Goal: Task Accomplishment & Management: Use online tool/utility

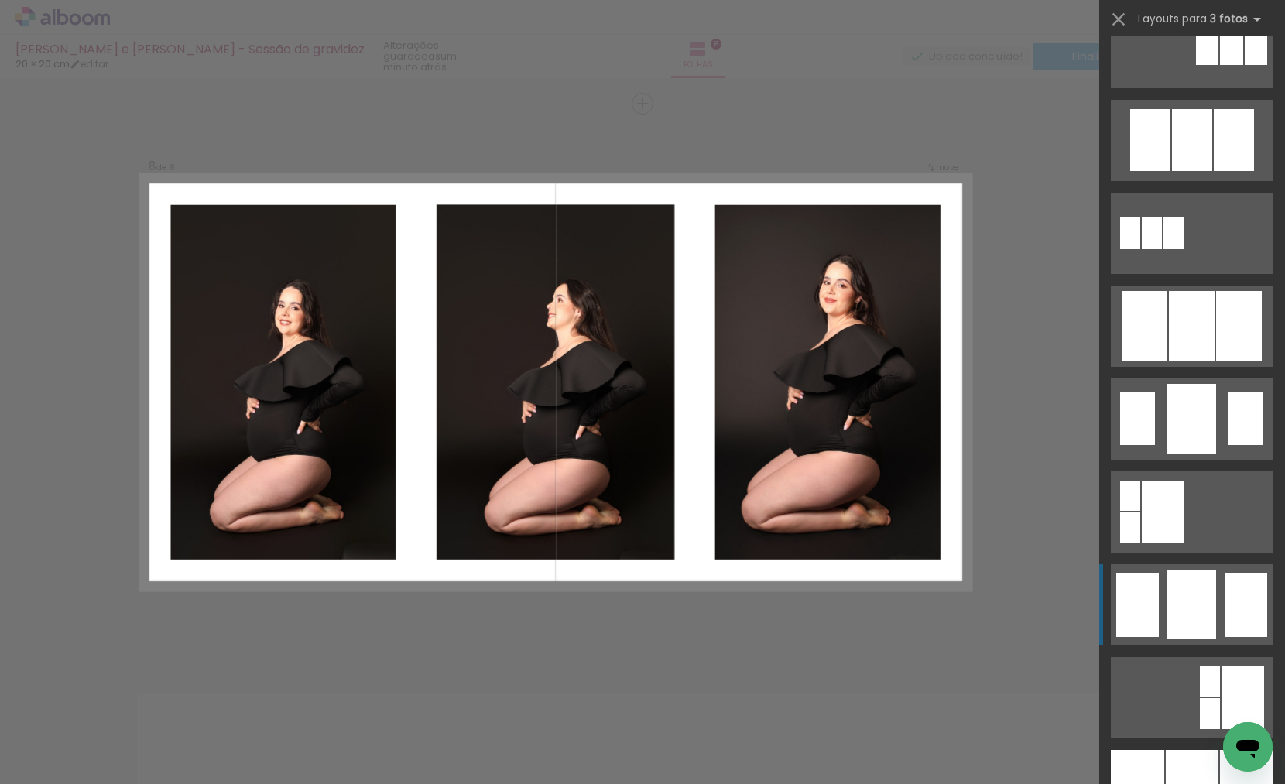
scroll to position [1055, 0]
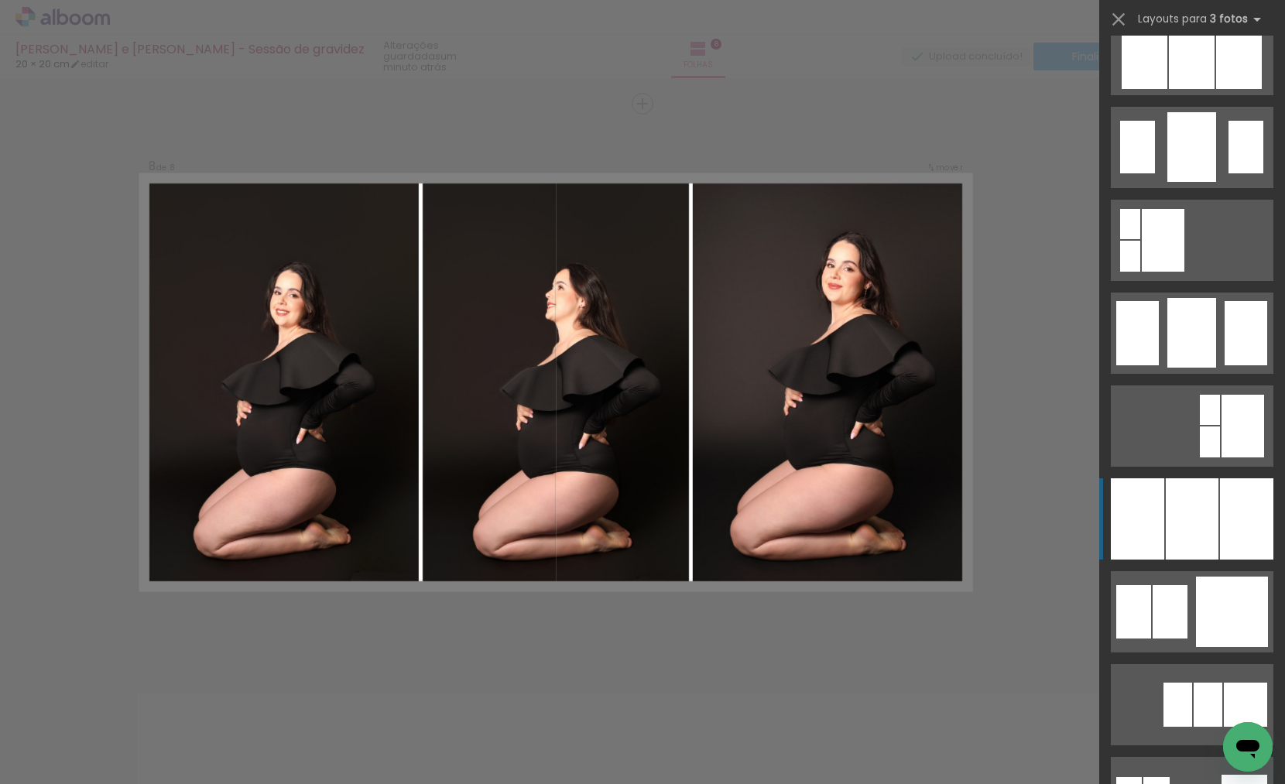
click at [1182, 553] on div at bounding box center [1192, 518] width 53 height 81
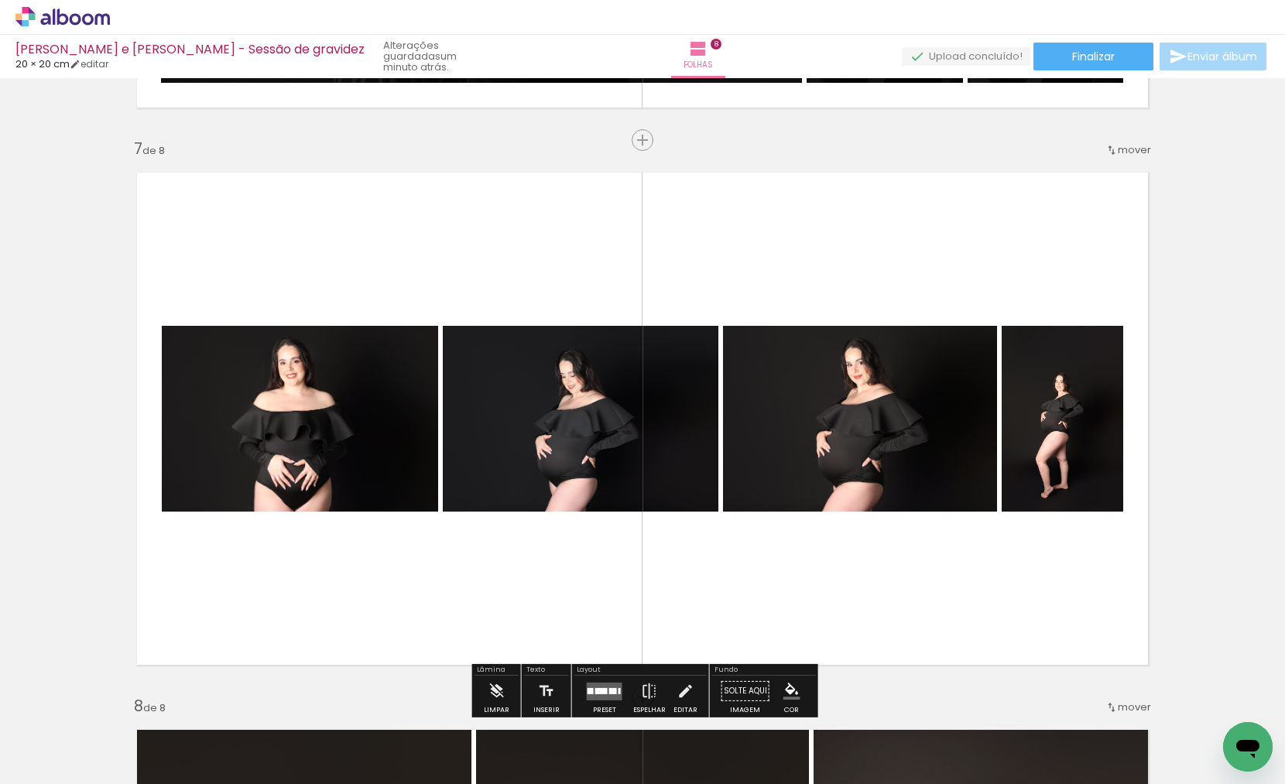
scroll to position [3345, 0]
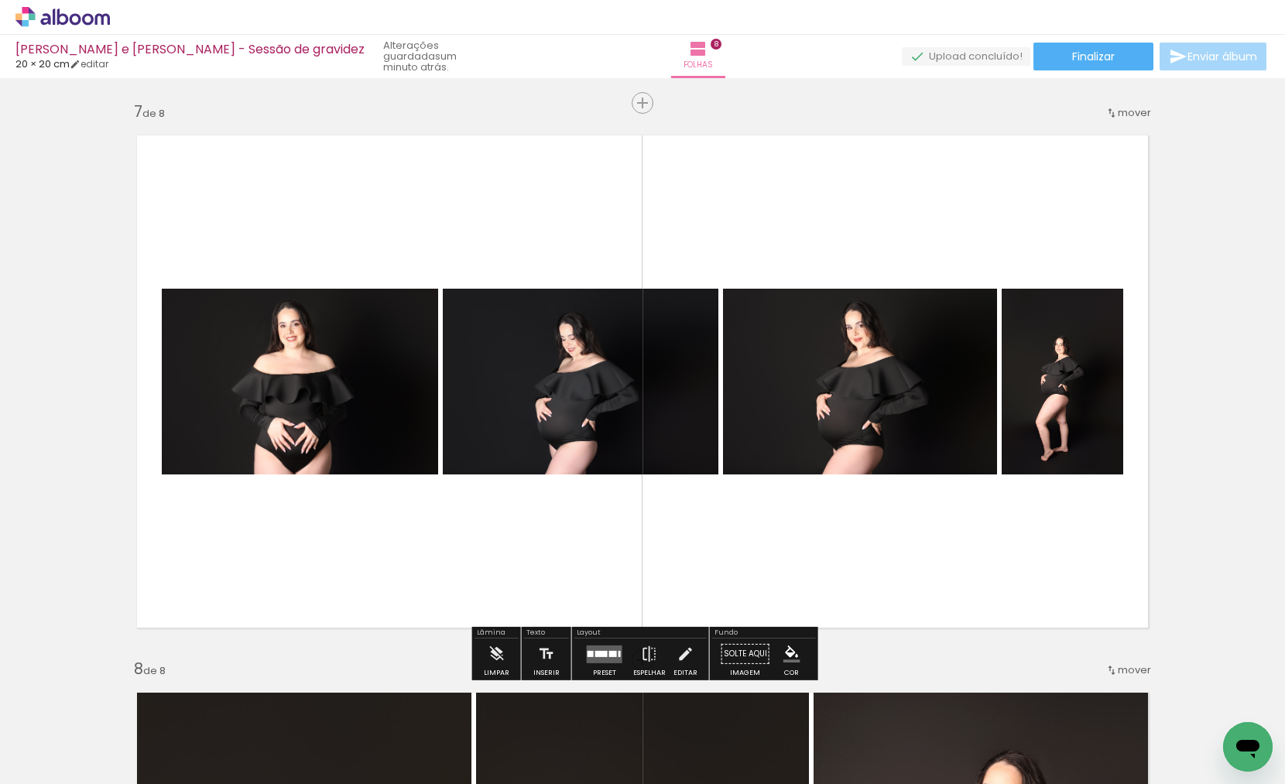
click at [597, 645] on quentale-layouter at bounding box center [605, 654] width 36 height 18
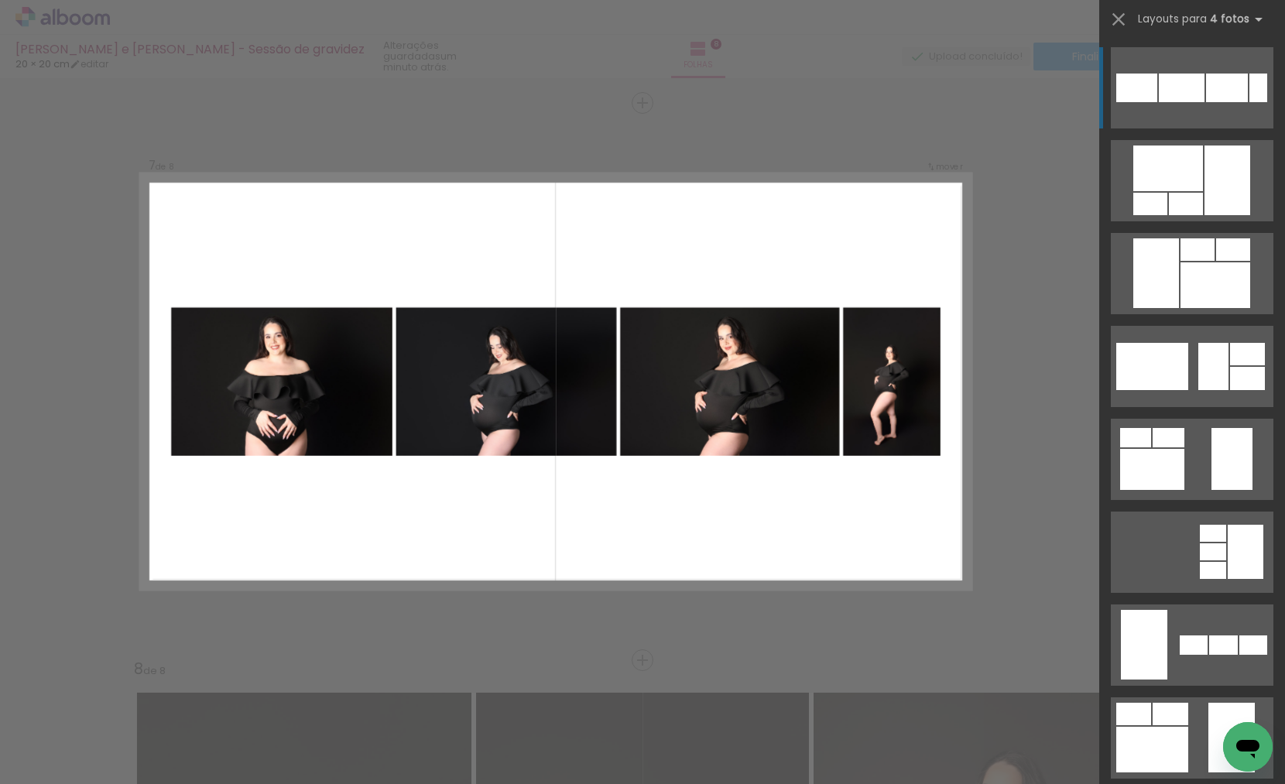
scroll to position [3344, 0]
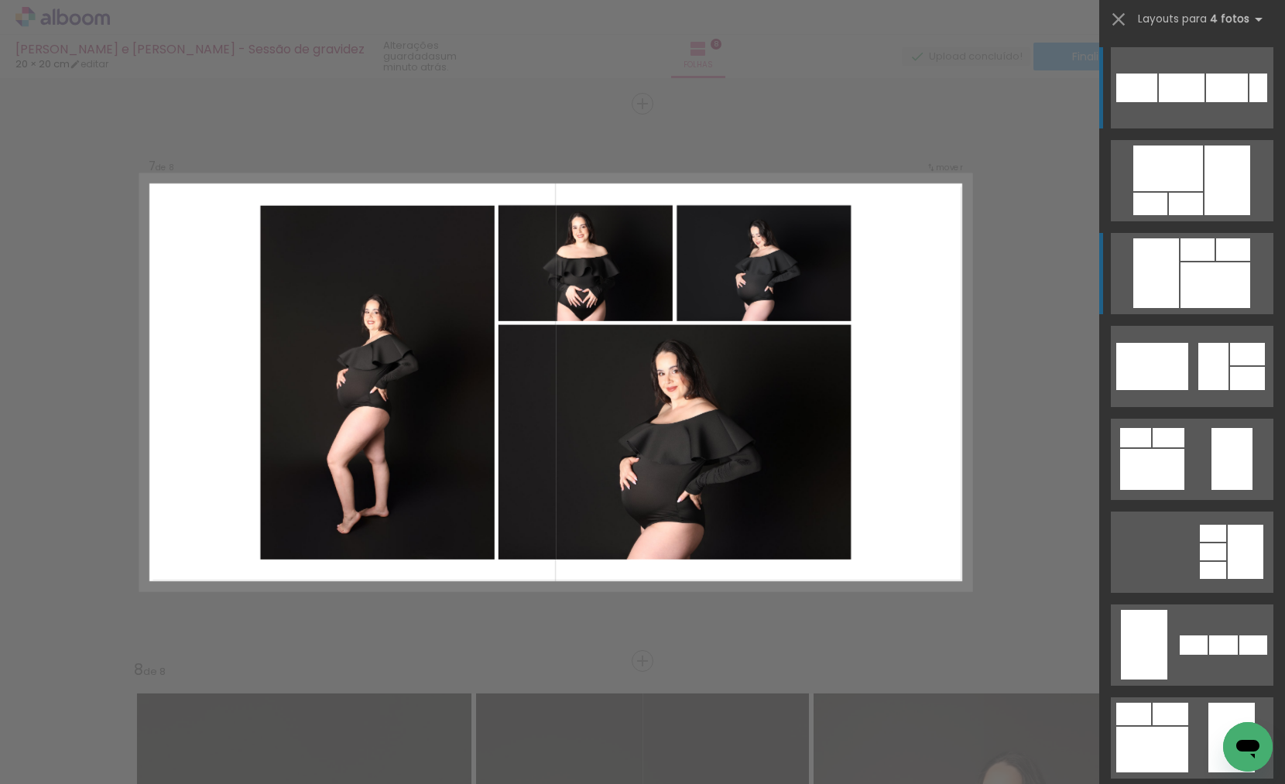
click at [1173, 284] on div at bounding box center [1156, 273] width 46 height 70
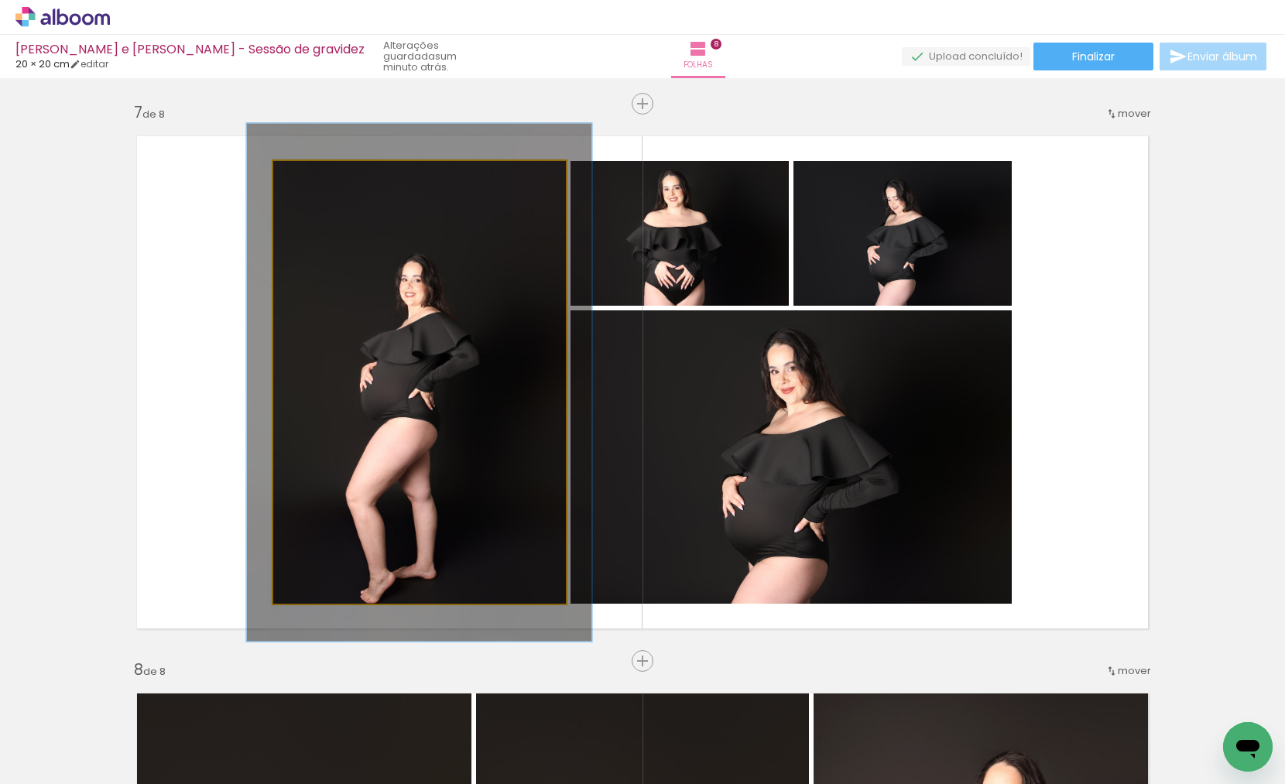
drag, startPoint x: 310, startPoint y: 177, endPoint x: 319, endPoint y: 178, distance: 9.3
type paper-slider "117"
click at [319, 178] on div at bounding box center [319, 177] width 14 height 14
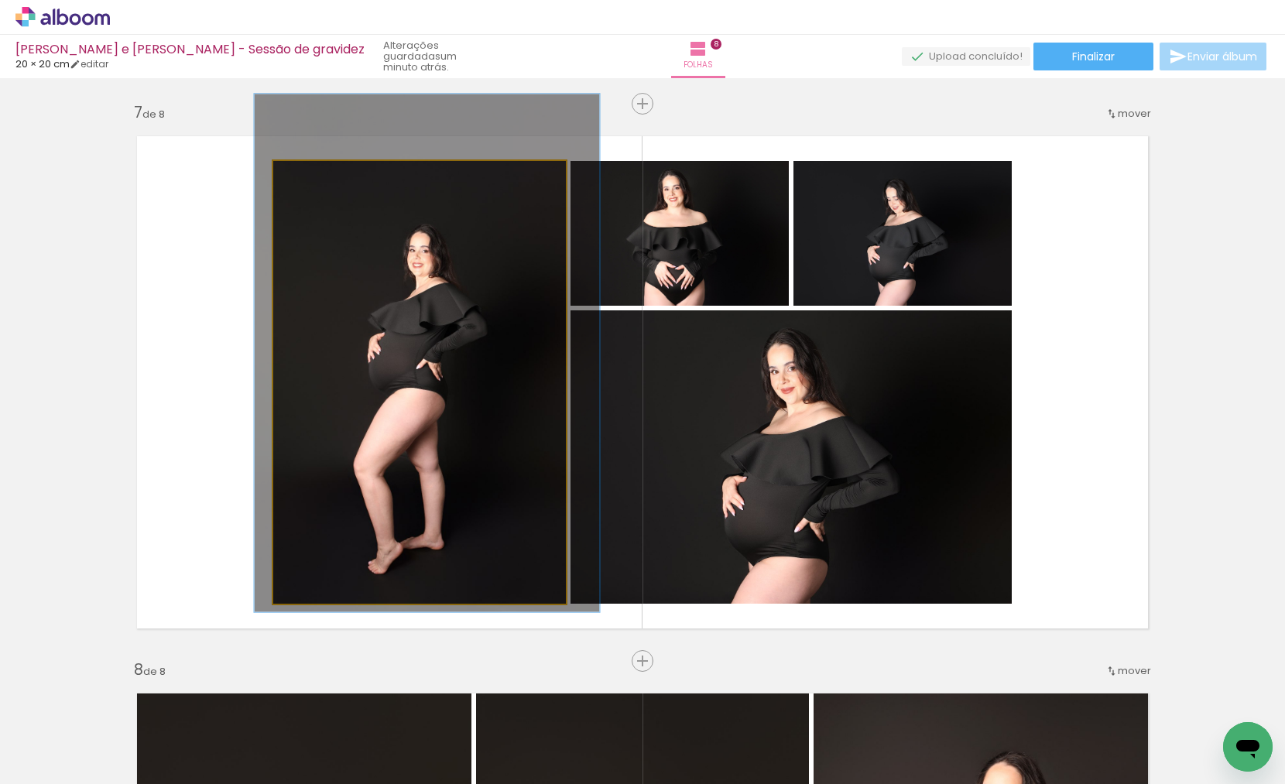
drag, startPoint x: 388, startPoint y: 289, endPoint x: 393, endPoint y: 266, distance: 23.8
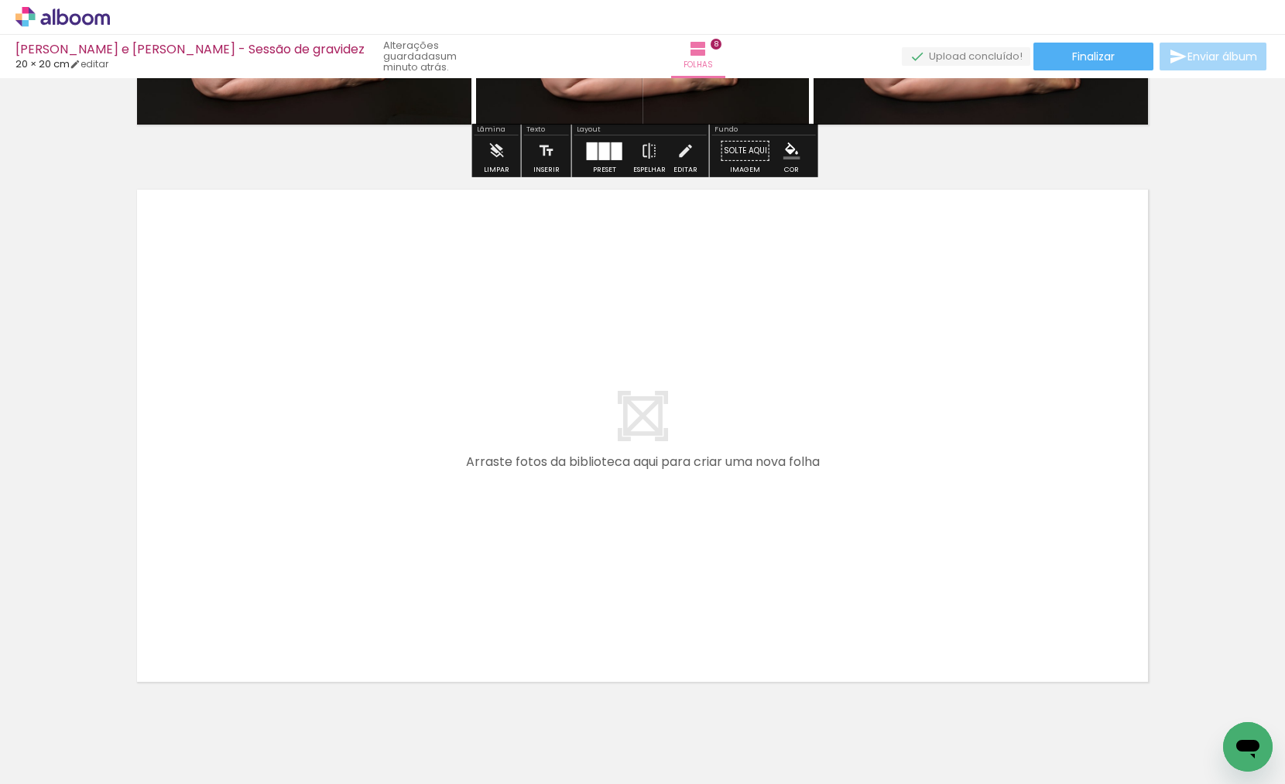
scroll to position [4443, 0]
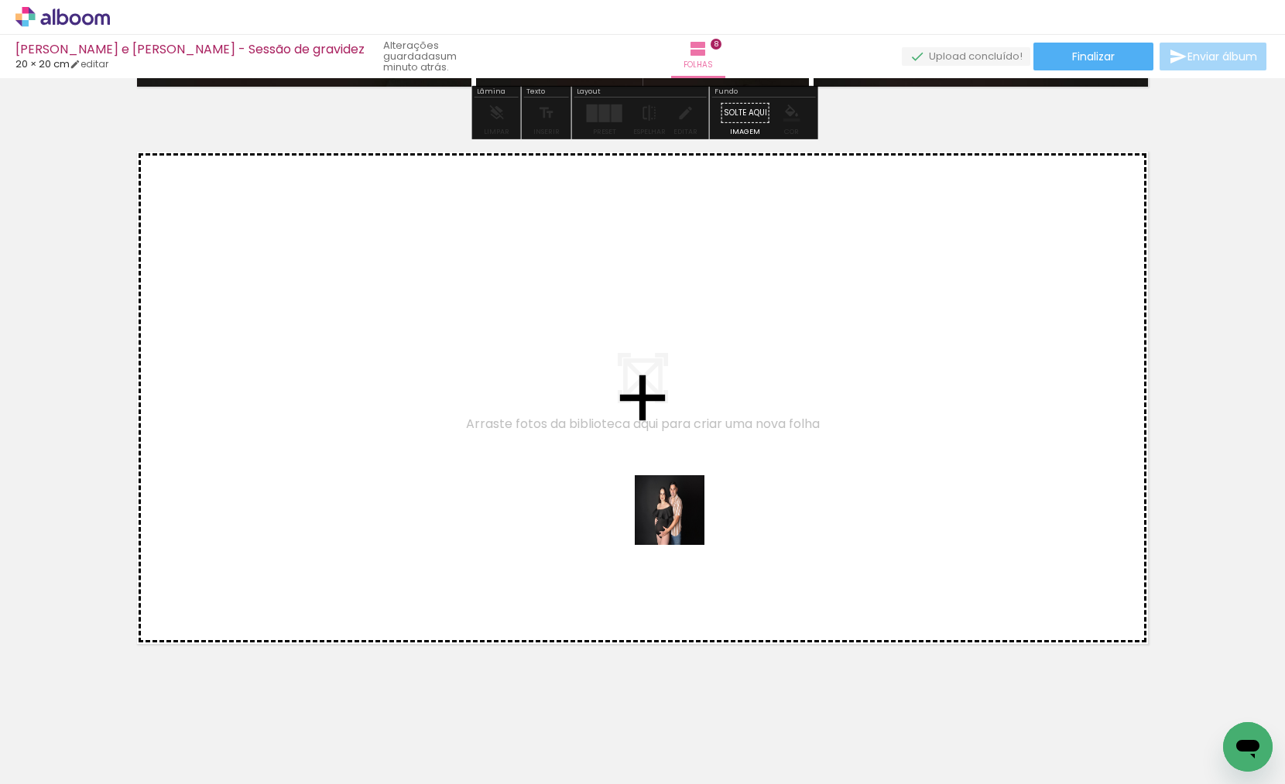
click at [681, 489] on quentale-workspace at bounding box center [642, 392] width 1285 height 784
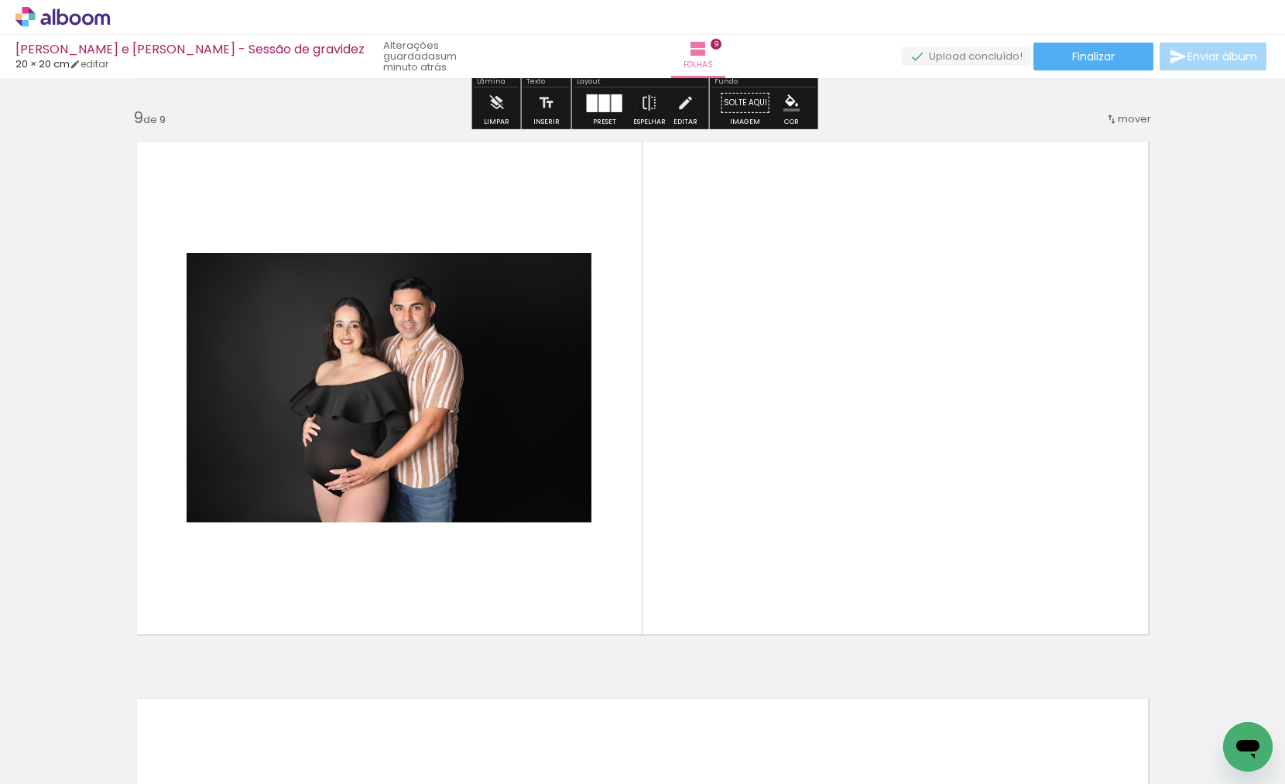
scroll to position [4459, 0]
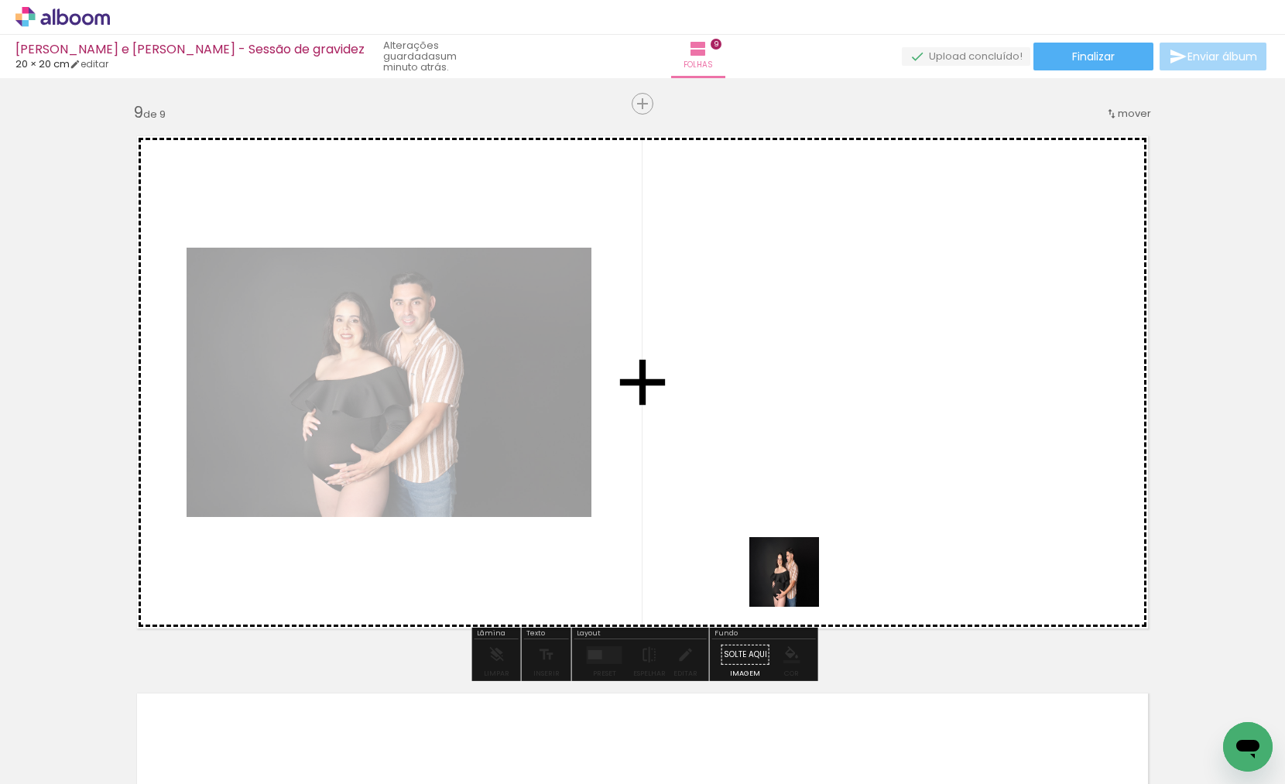
click at [808, 521] on quentale-workspace at bounding box center [642, 392] width 1285 height 784
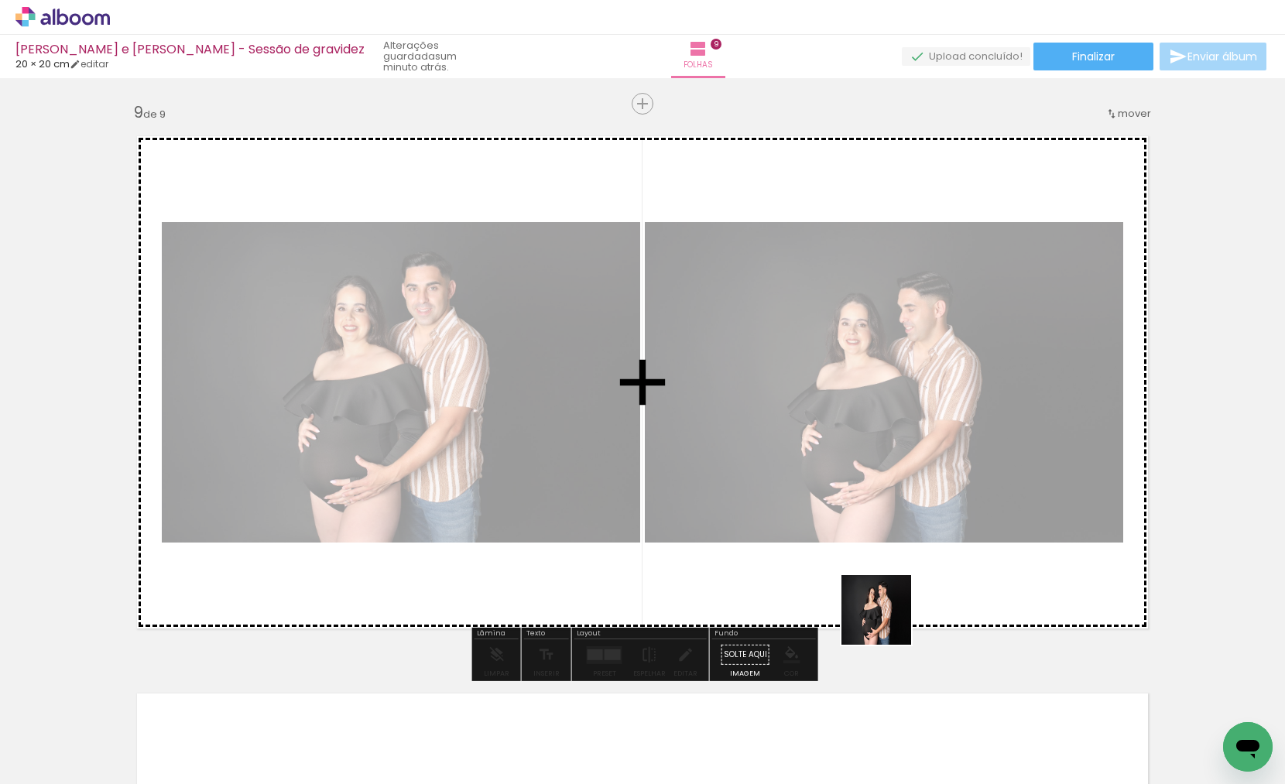
drag, startPoint x: 845, startPoint y: 731, endPoint x: 890, endPoint y: 614, distance: 125.5
click at [890, 615] on quentale-workspace at bounding box center [642, 392] width 1285 height 784
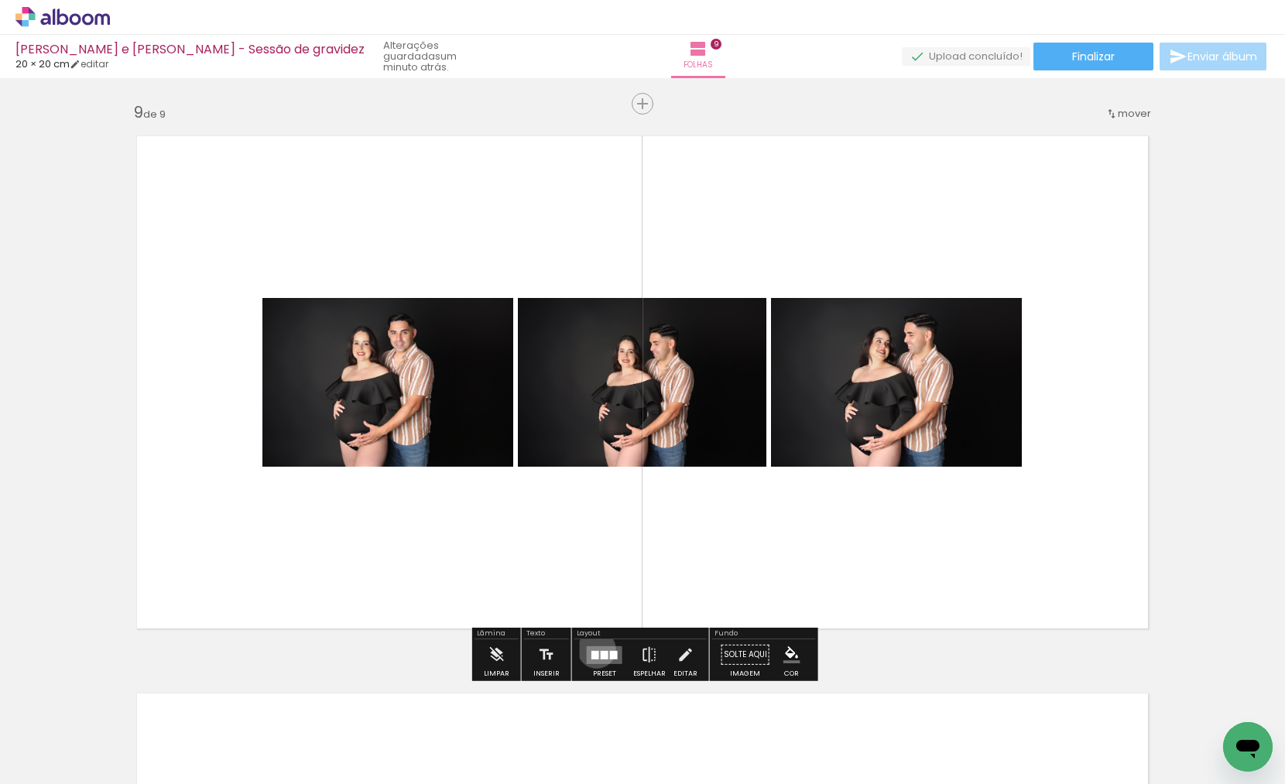
click at [593, 649] on quentale-layouter at bounding box center [605, 655] width 36 height 18
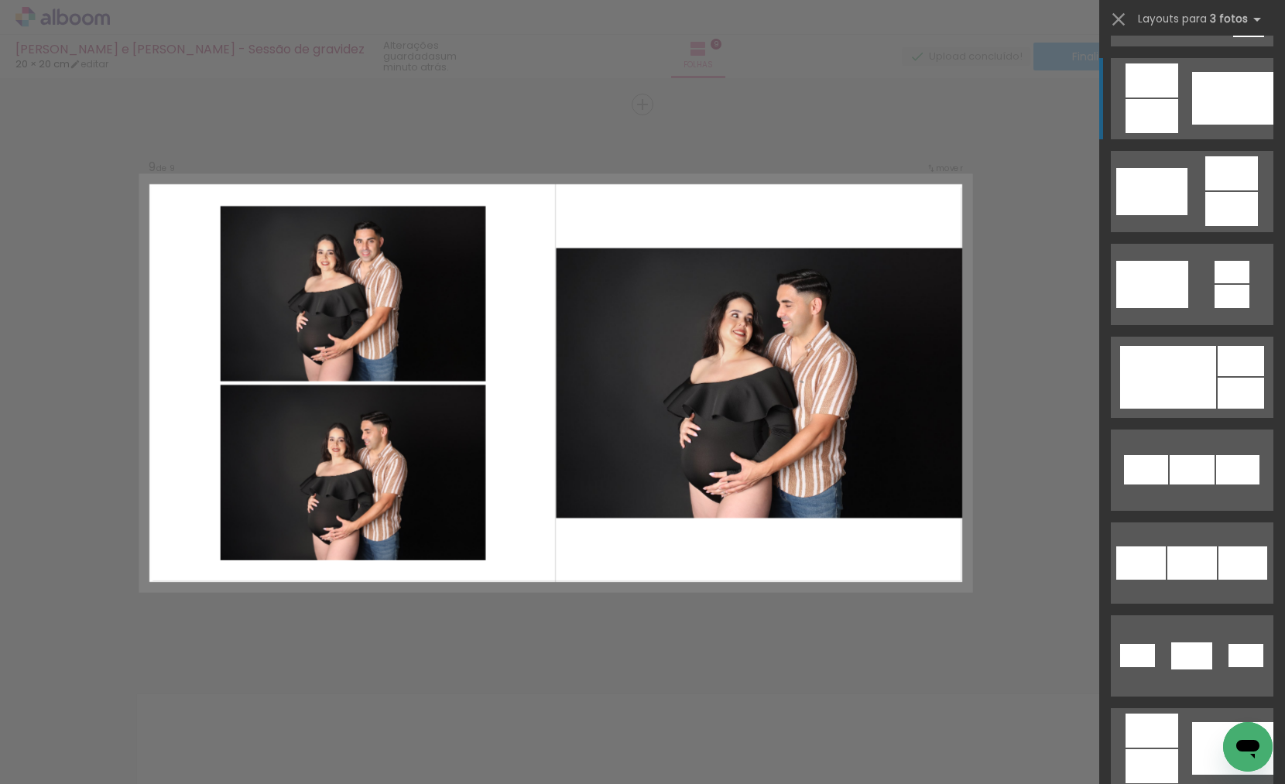
scroll to position [628, 0]
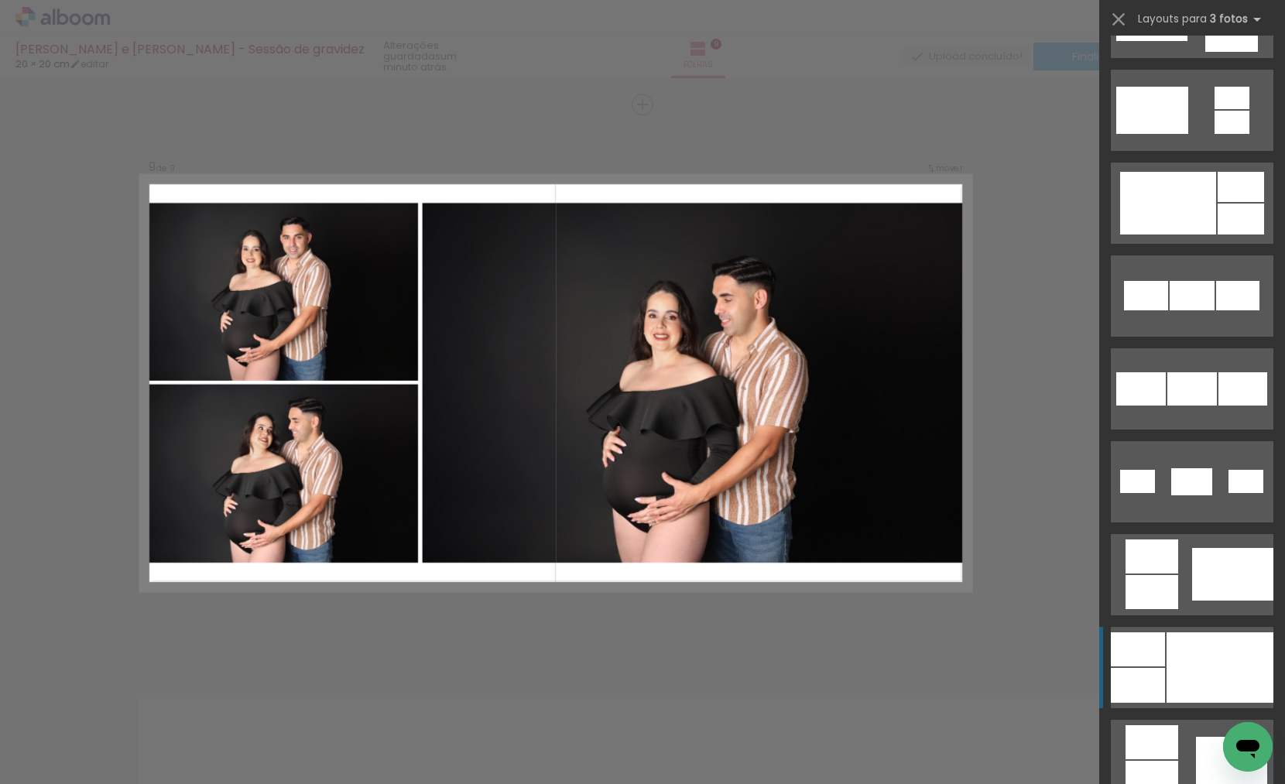
click at [1160, 648] on div at bounding box center [1138, 649] width 54 height 34
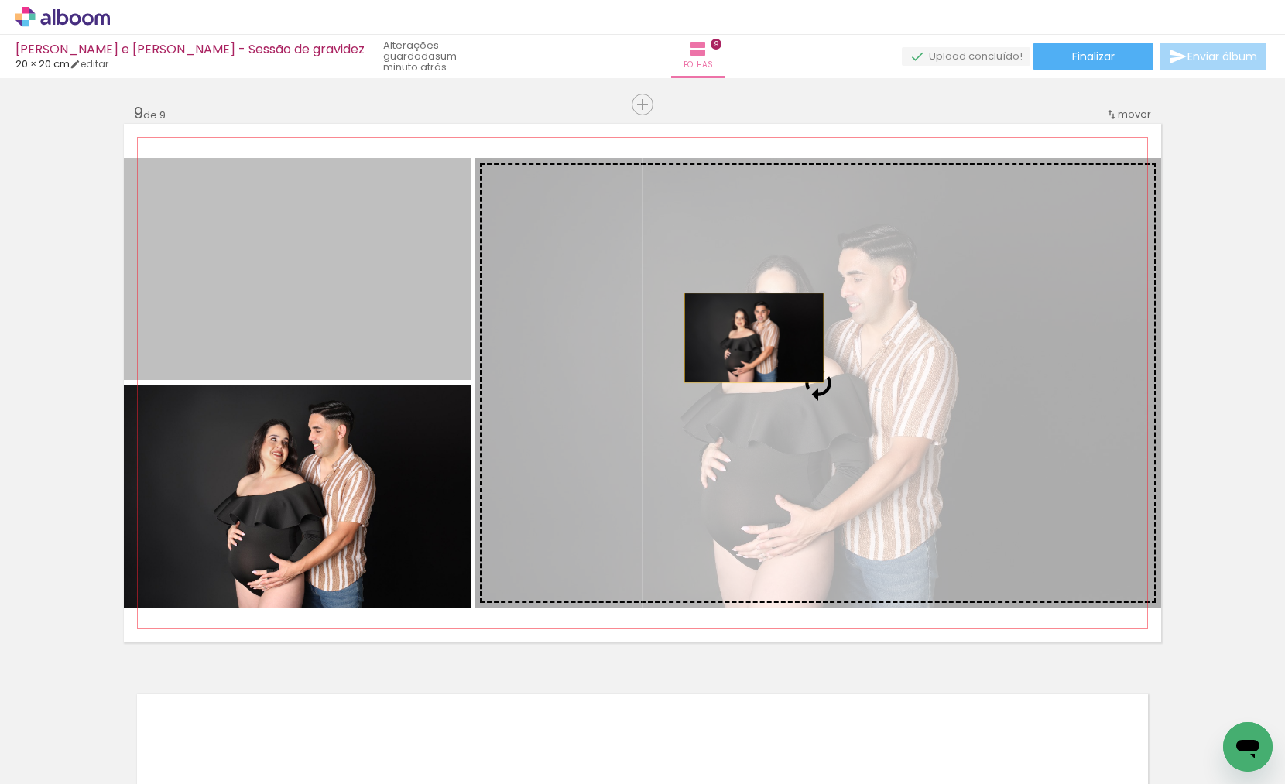
drag, startPoint x: 320, startPoint y: 245, endPoint x: 756, endPoint y: 339, distance: 445.0
click at [0, 0] on slot at bounding box center [0, 0] width 0 height 0
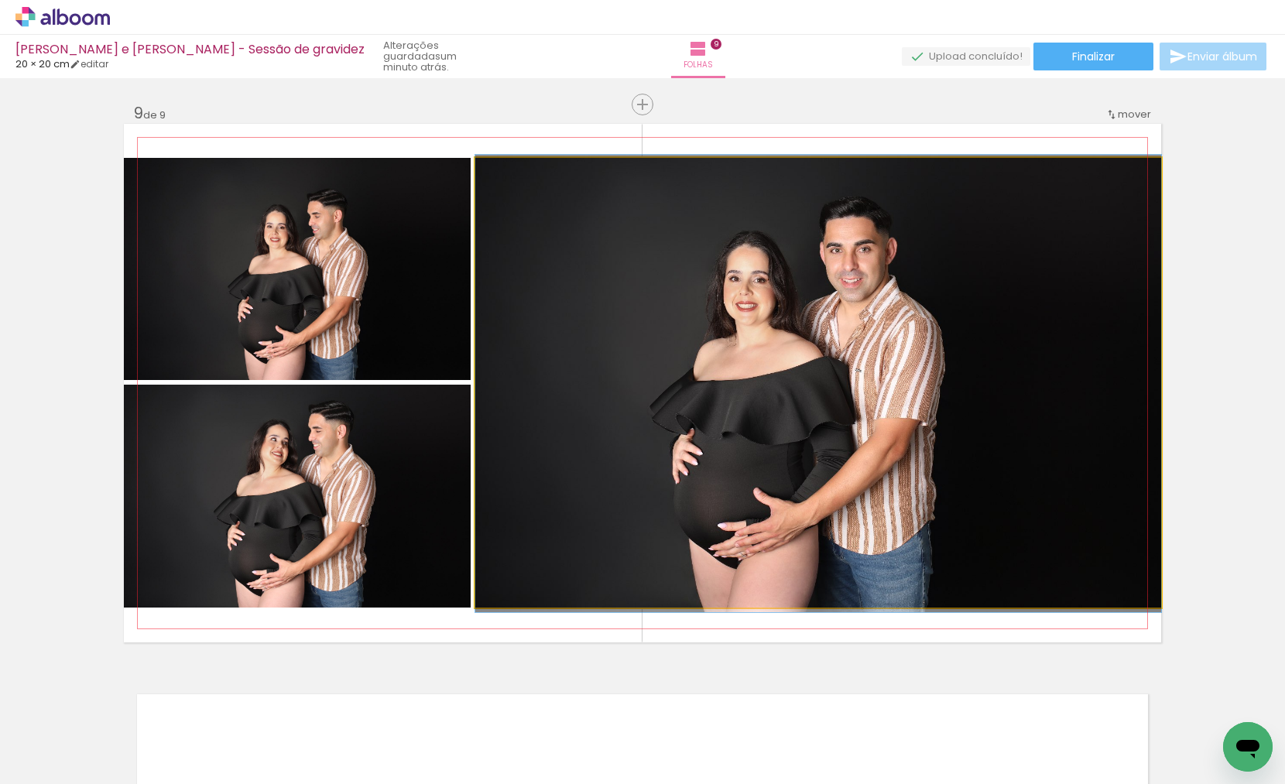
drag, startPoint x: 835, startPoint y: 381, endPoint x: 824, endPoint y: 382, distance: 10.9
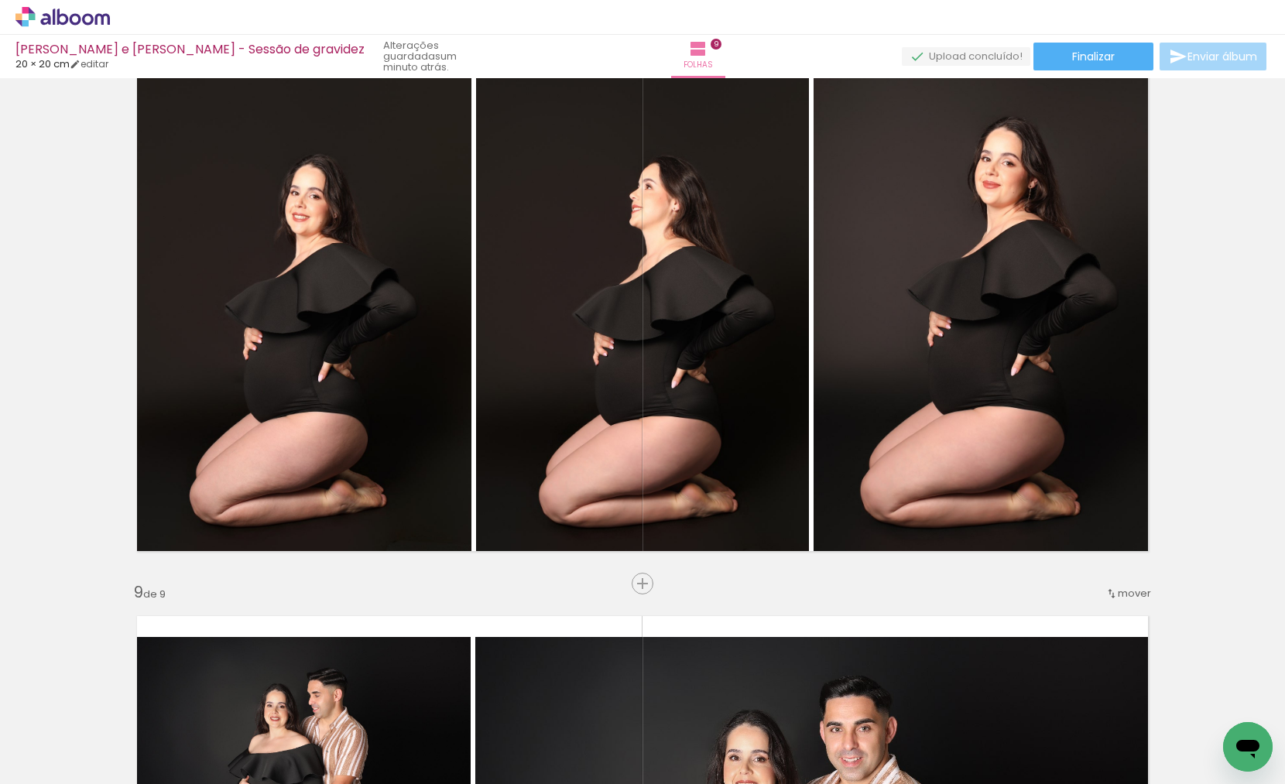
scroll to position [3944, 0]
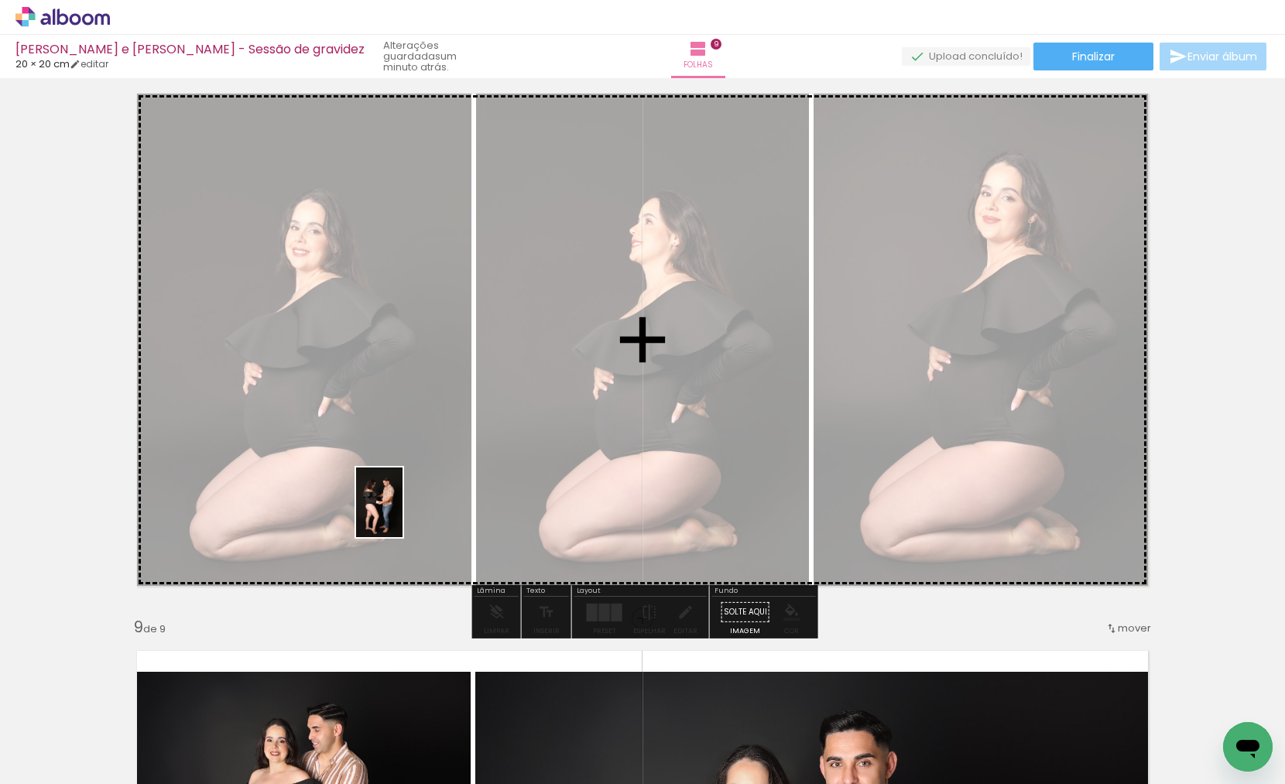
drag, startPoint x: 255, startPoint y: 737, endPoint x: 405, endPoint y: 511, distance: 270.9
click at [405, 511] on quentale-workspace at bounding box center [642, 392] width 1285 height 784
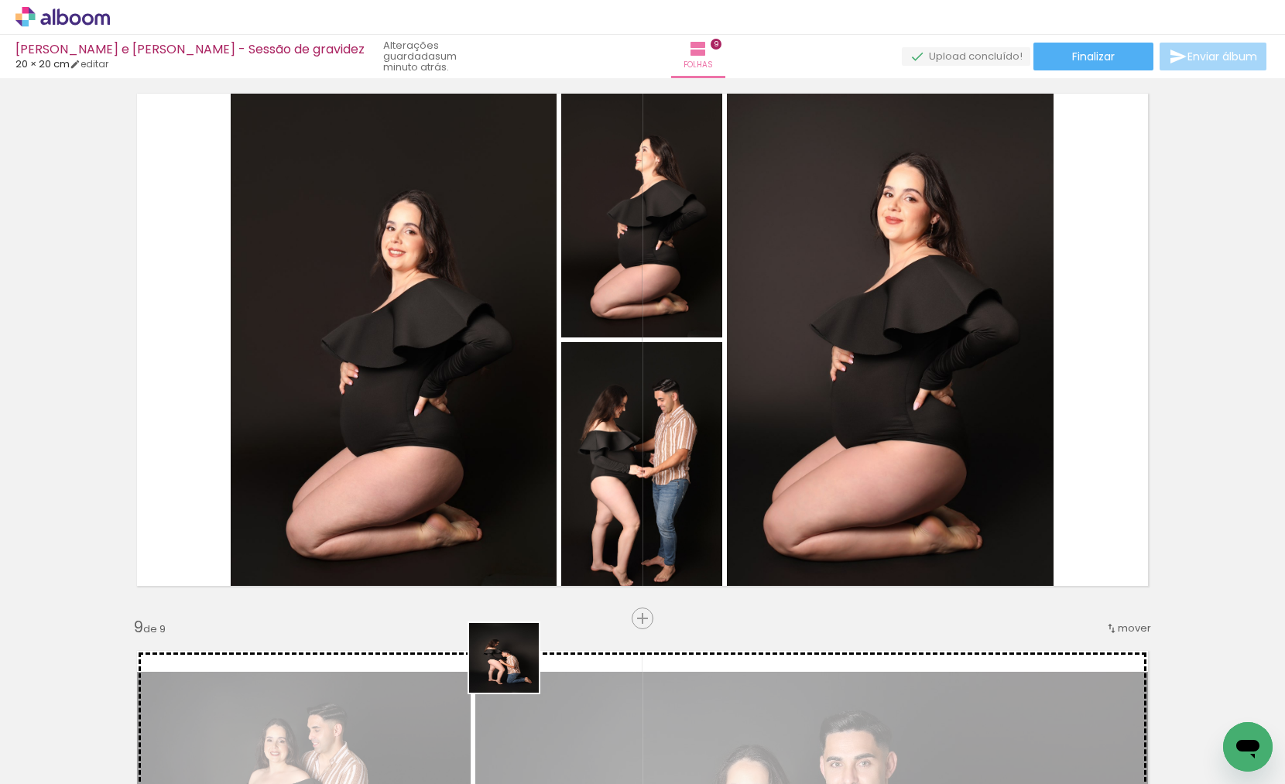
drag, startPoint x: 514, startPoint y: 736, endPoint x: 519, endPoint y: 548, distance: 188.2
click at [519, 548] on quentale-workspace at bounding box center [642, 392] width 1285 height 784
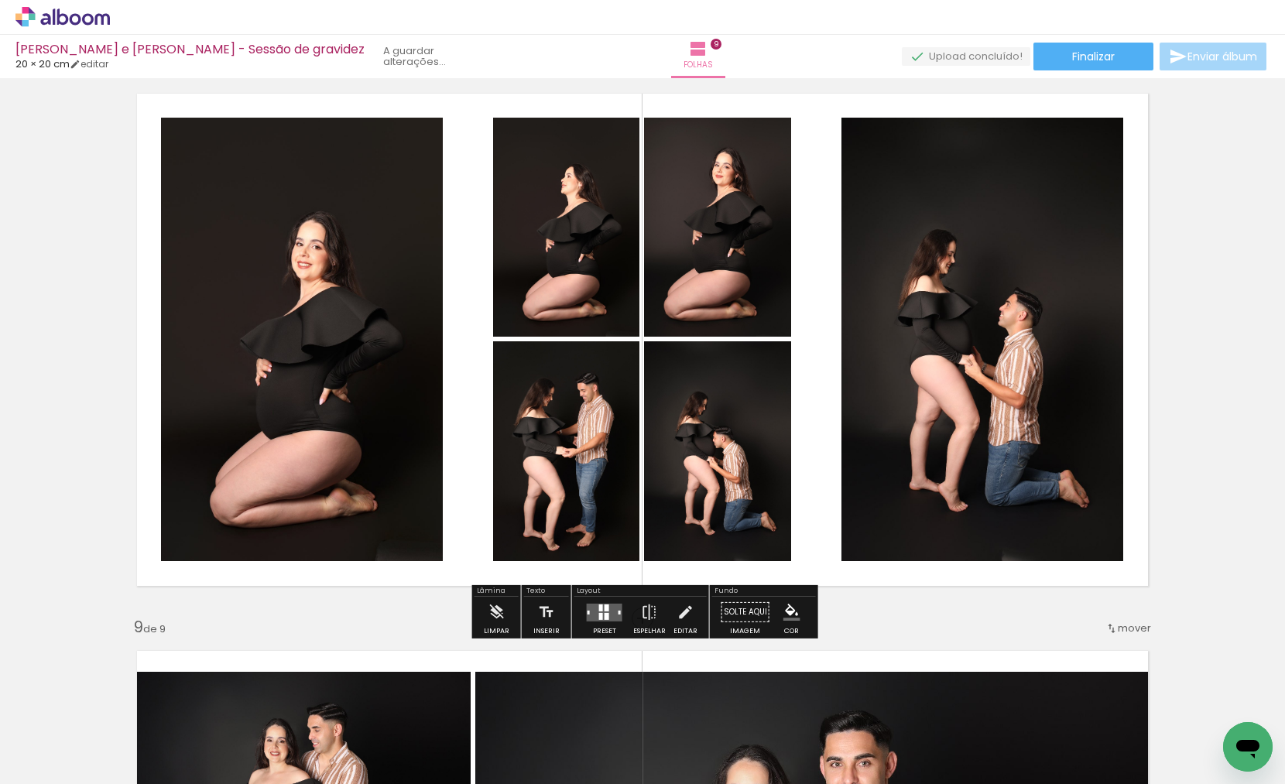
drag, startPoint x: 636, startPoint y: 557, endPoint x: 639, endPoint y: 547, distance: 9.8
click at [639, 547] on quentale-workspace at bounding box center [642, 392] width 1285 height 784
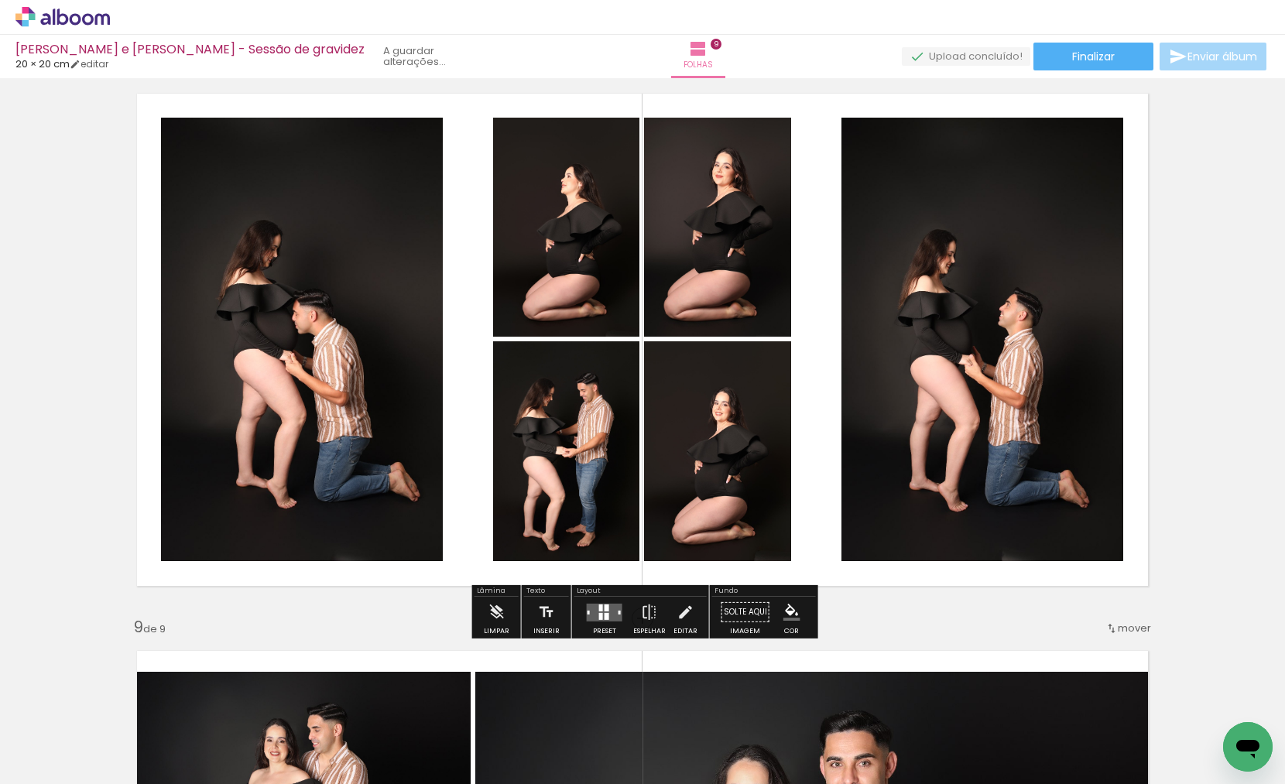
drag, startPoint x: 691, startPoint y: 454, endPoint x: 372, endPoint y: 368, distance: 331.0
click at [0, 0] on slot at bounding box center [0, 0] width 0 height 0
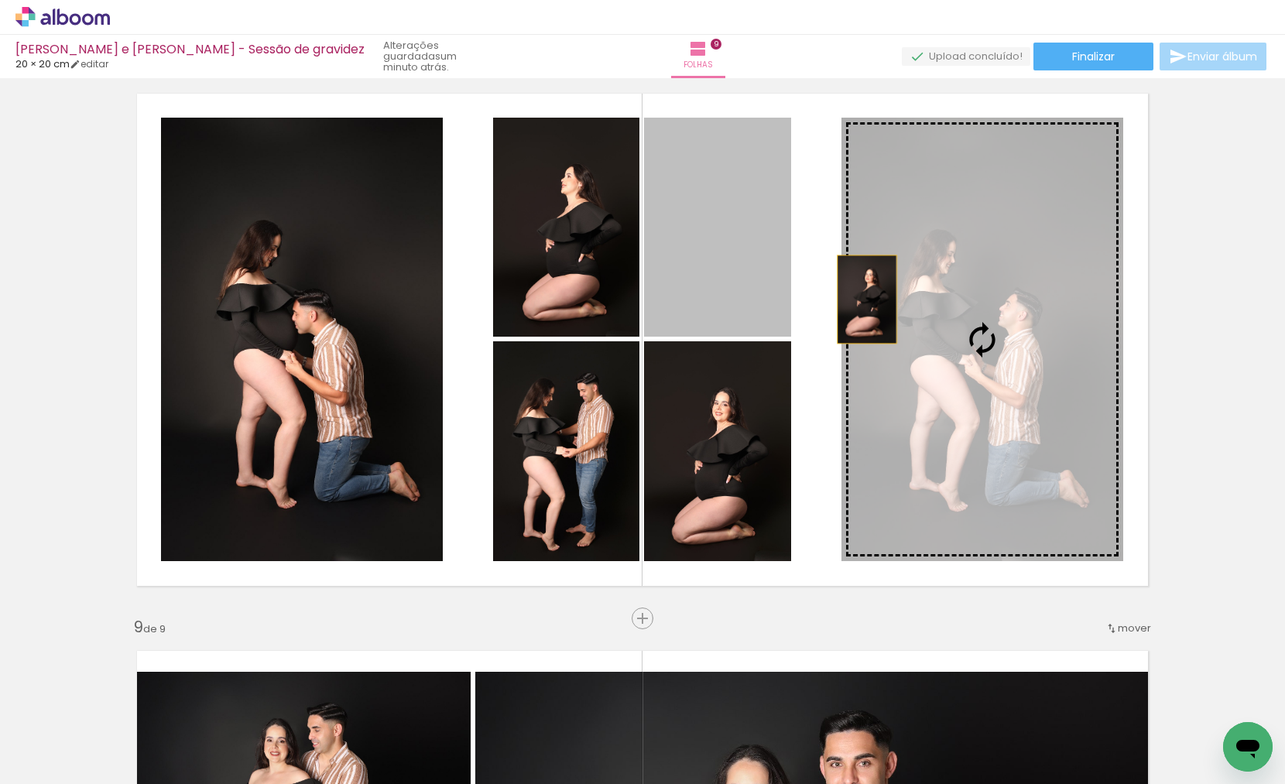
drag, startPoint x: 688, startPoint y: 235, endPoint x: 907, endPoint y: 313, distance: 232.6
click at [0, 0] on slot at bounding box center [0, 0] width 0 height 0
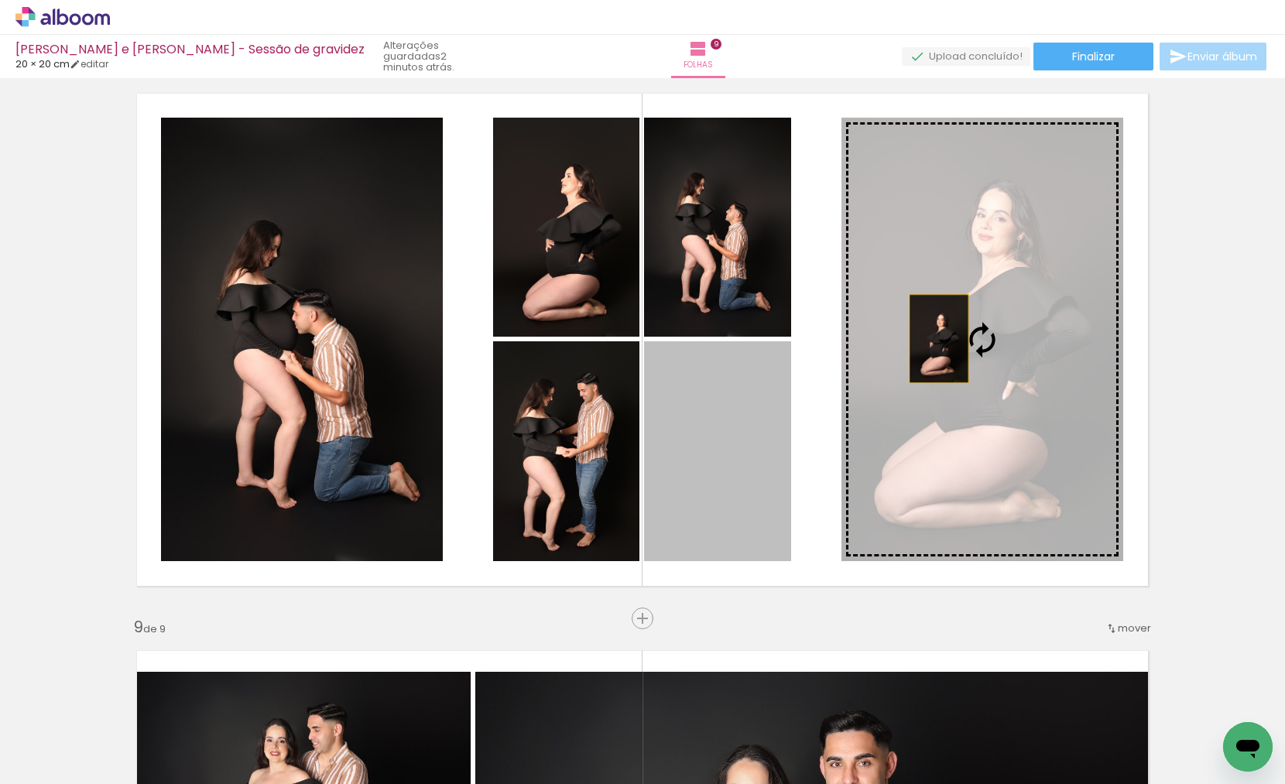
drag, startPoint x: 800, startPoint y: 402, endPoint x: 965, endPoint y: 334, distance: 177.4
click at [0, 0] on slot at bounding box center [0, 0] width 0 height 0
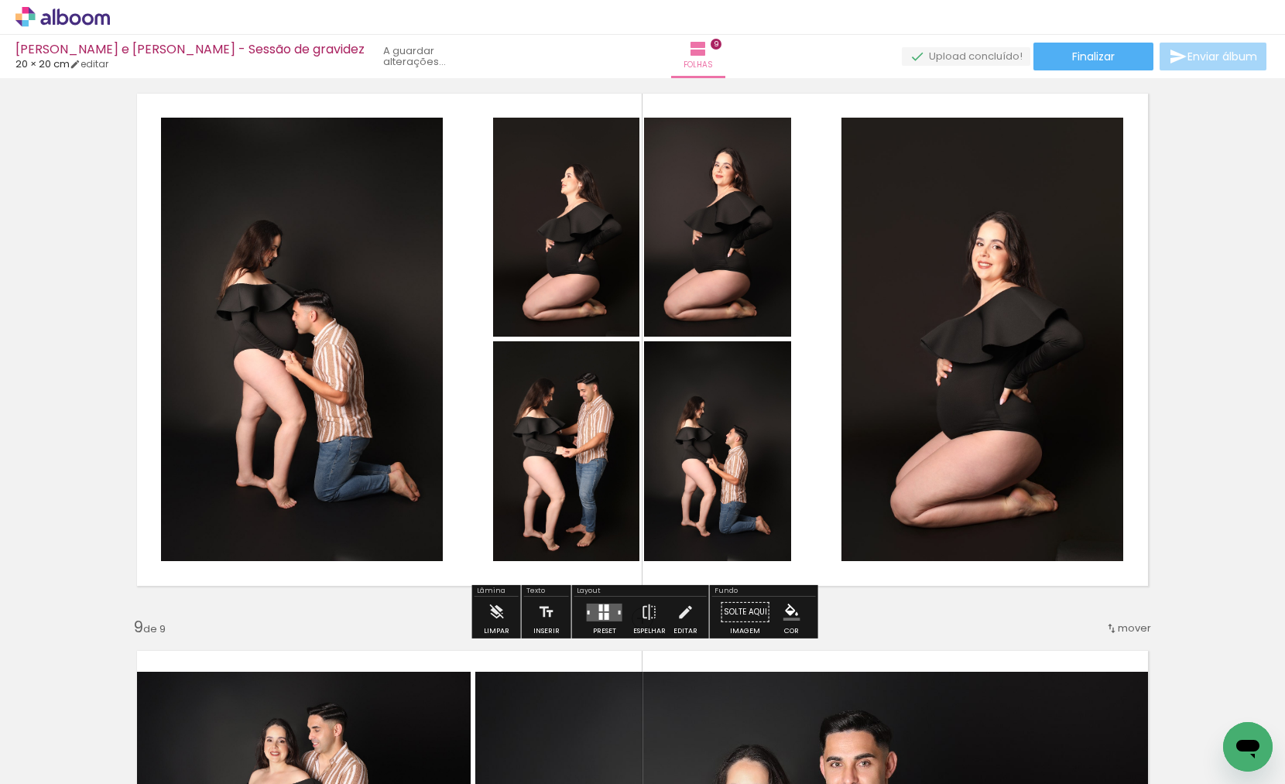
drag, startPoint x: 748, startPoint y: 266, endPoint x: 735, endPoint y: 475, distance: 209.4
click at [0, 0] on slot at bounding box center [0, 0] width 0 height 0
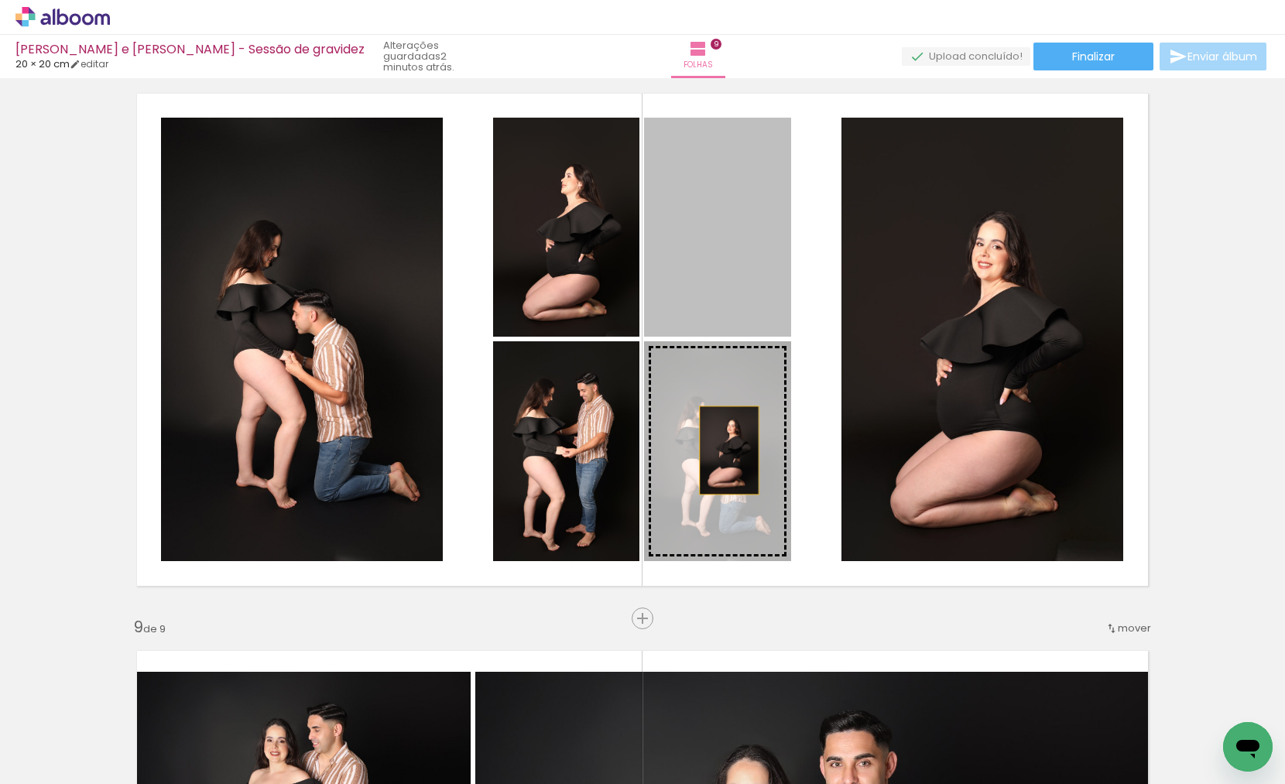
drag, startPoint x: 732, startPoint y: 299, endPoint x: 732, endPoint y: 459, distance: 160.2
click at [0, 0] on slot at bounding box center [0, 0] width 0 height 0
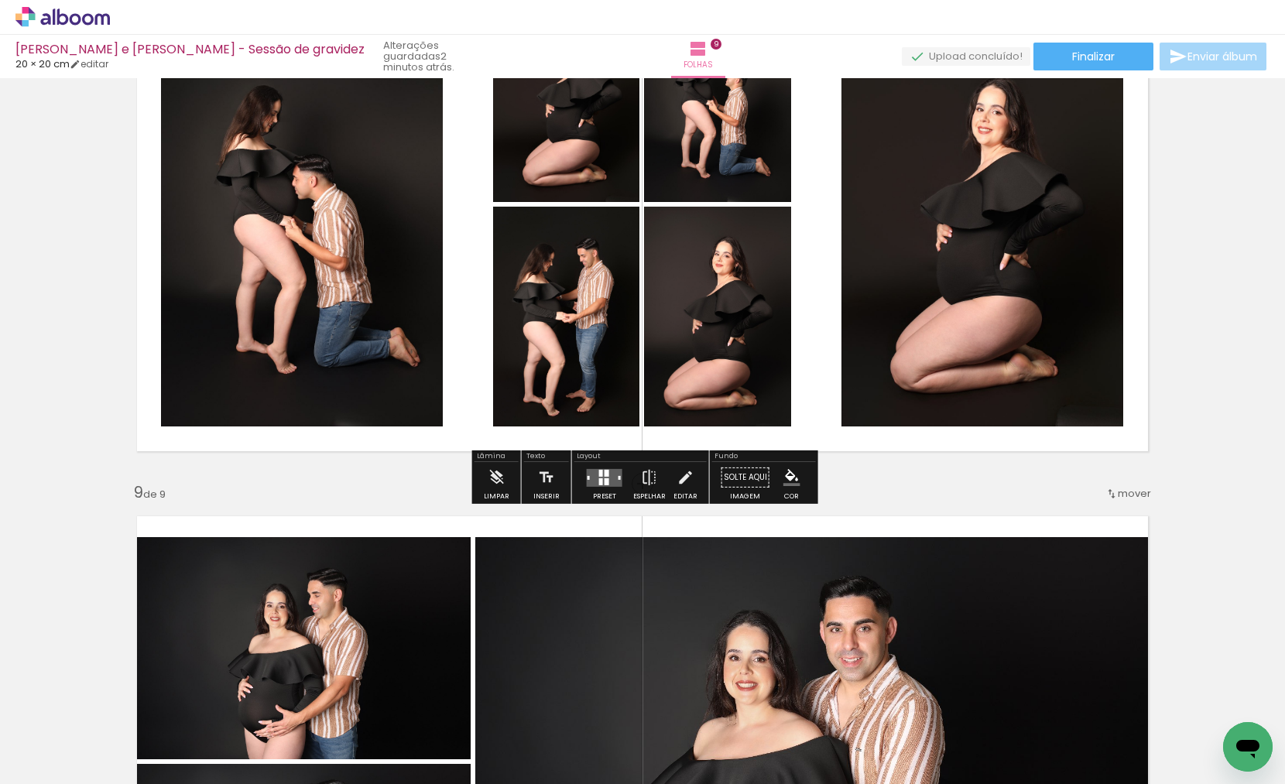
scroll to position [4065, 0]
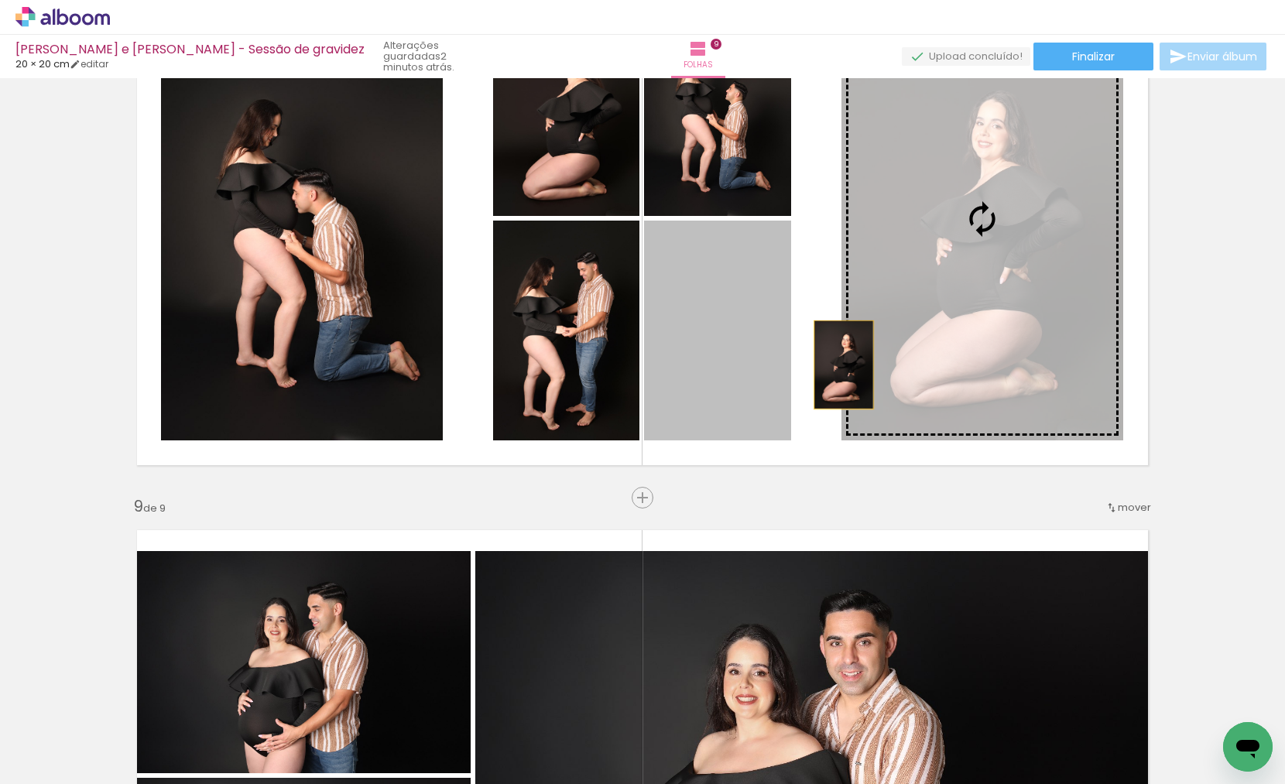
drag, startPoint x: 719, startPoint y: 387, endPoint x: 887, endPoint y: 366, distance: 169.3
click at [0, 0] on slot at bounding box center [0, 0] width 0 height 0
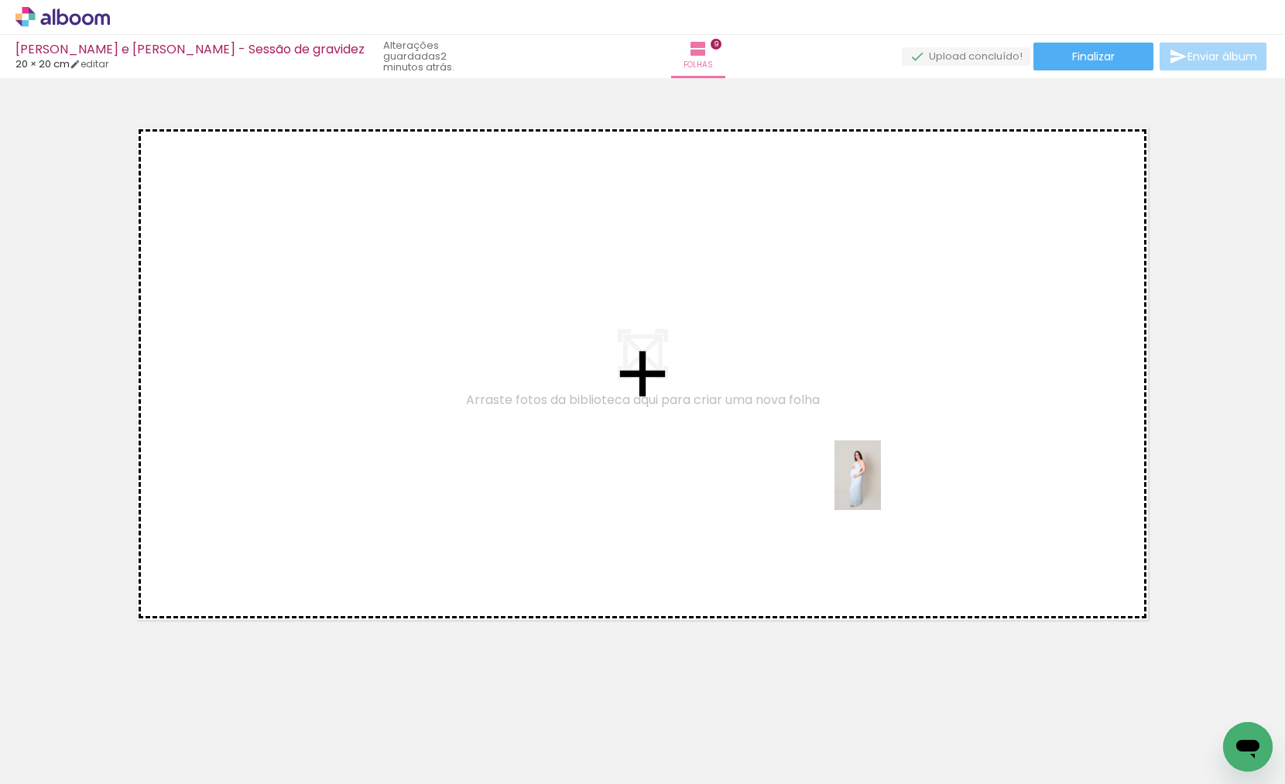
drag, startPoint x: 887, startPoint y: 520, endPoint x: 881, endPoint y: 486, distance: 34.6
click at [881, 486] on quentale-workspace at bounding box center [642, 392] width 1285 height 784
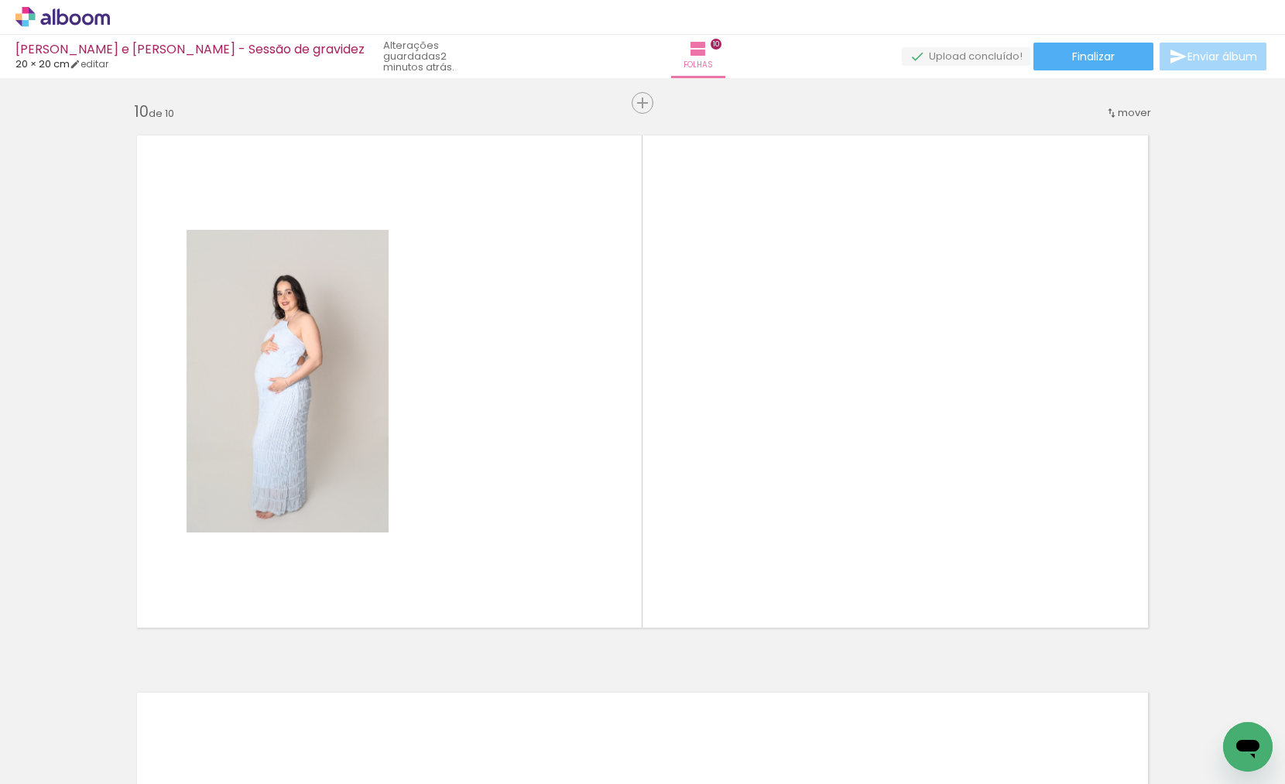
scroll to position [5016, 0]
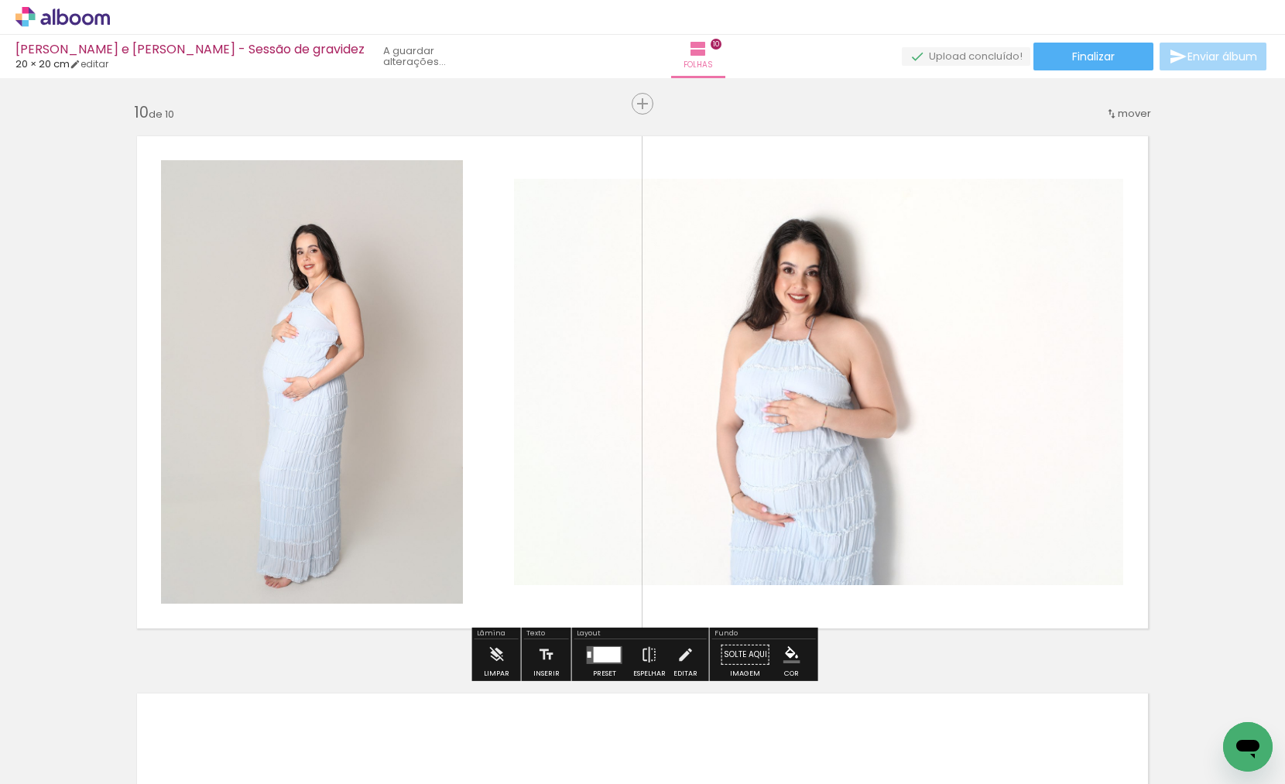
drag, startPoint x: 1002, startPoint y: 722, endPoint x: 944, endPoint y: 514, distance: 216.2
click at [944, 514] on quentale-workspace at bounding box center [642, 392] width 1285 height 784
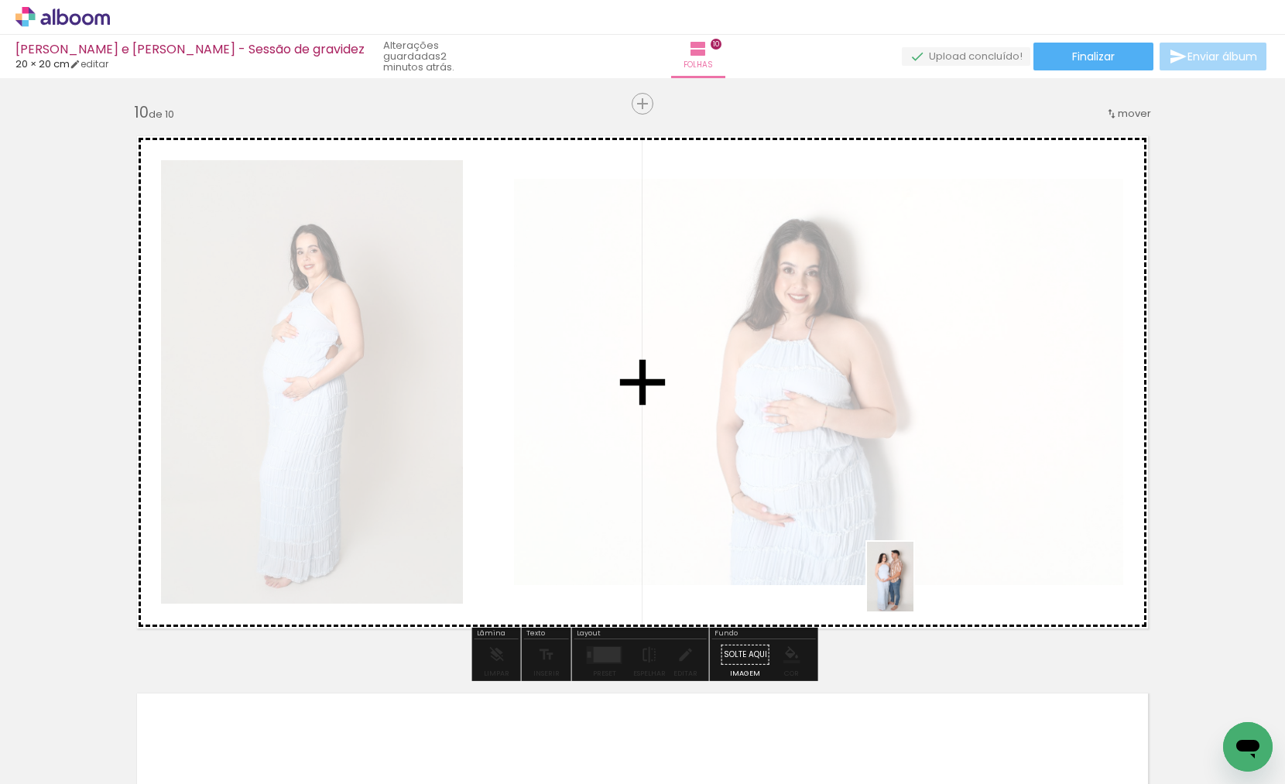
drag, startPoint x: 899, startPoint y: 732, endPoint x: 913, endPoint y: 584, distance: 148.6
click at [913, 584] on quentale-workspace at bounding box center [642, 392] width 1285 height 784
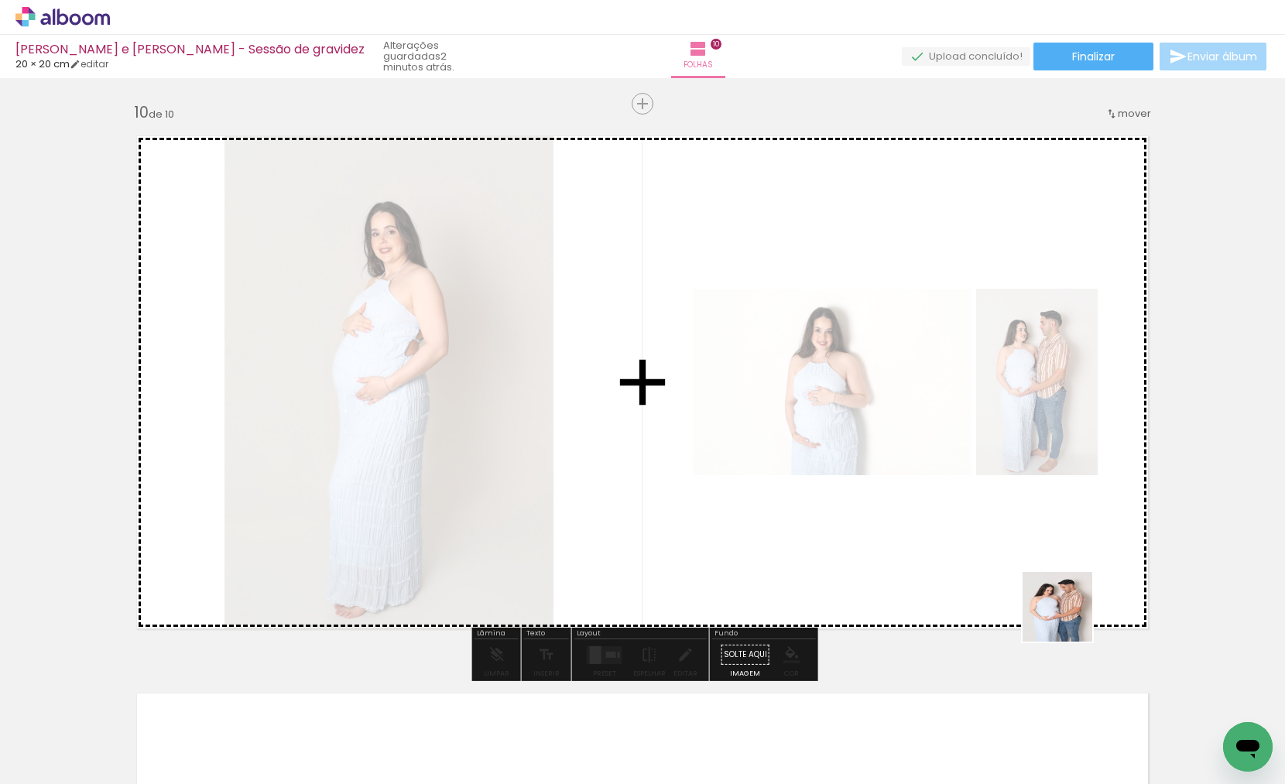
drag, startPoint x: 1072, startPoint y: 670, endPoint x: 1141, endPoint y: 711, distance: 80.2
click at [1067, 557] on quentale-workspace at bounding box center [642, 392] width 1285 height 784
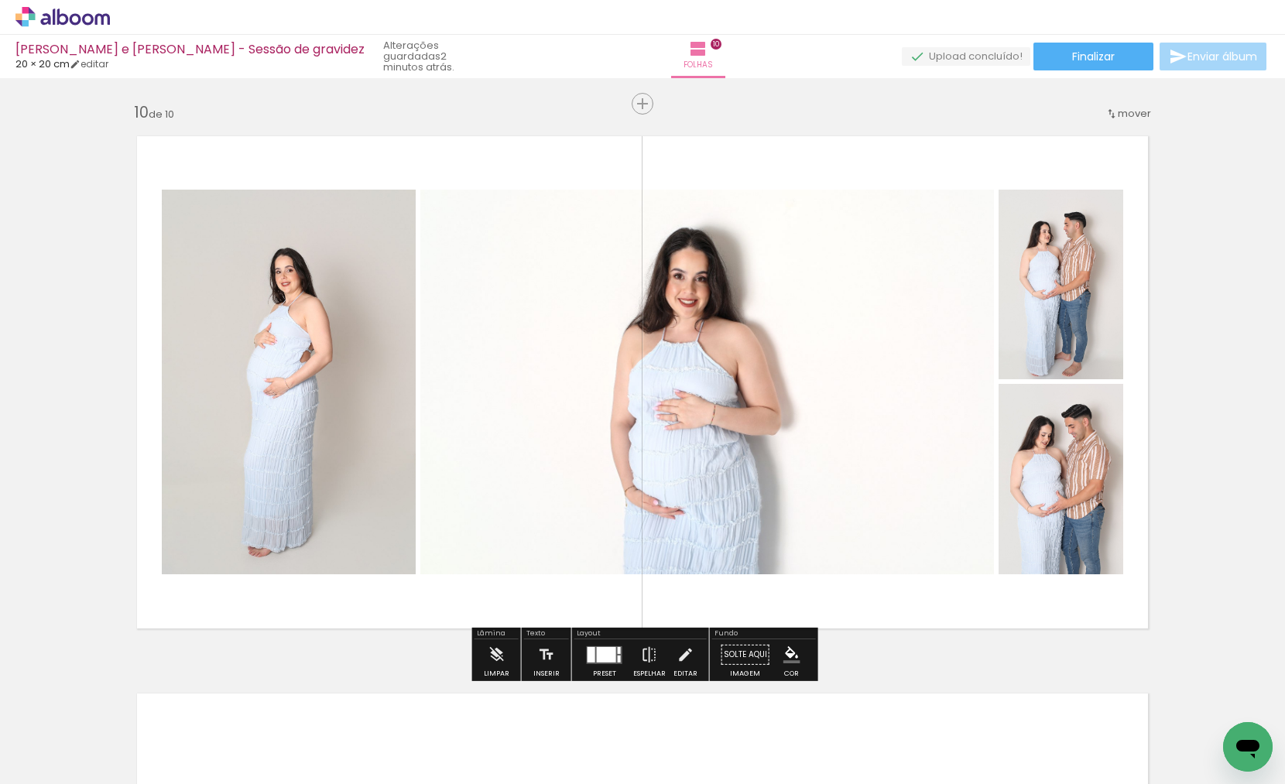
scroll to position [0, 0]
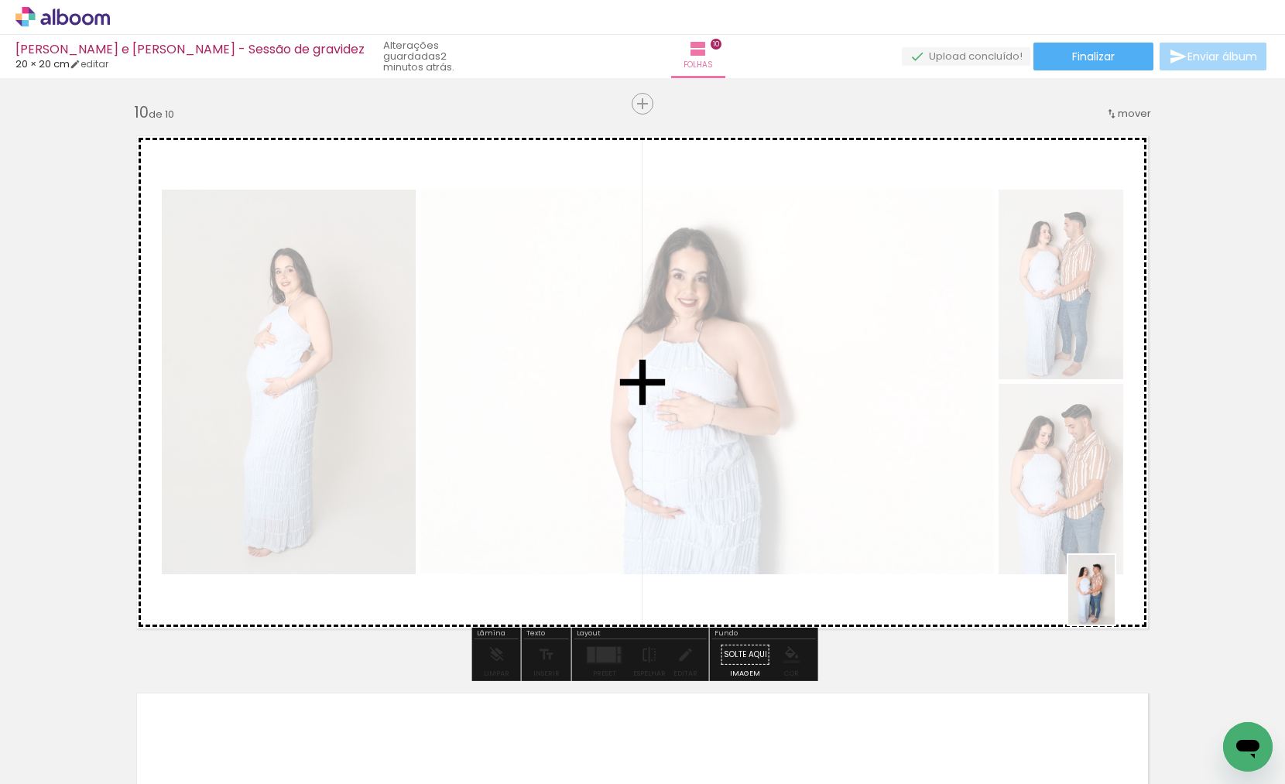
drag, startPoint x: 1127, startPoint y: 646, endPoint x: 1115, endPoint y: 601, distance: 46.6
click at [1115, 601] on quentale-workspace at bounding box center [642, 392] width 1285 height 784
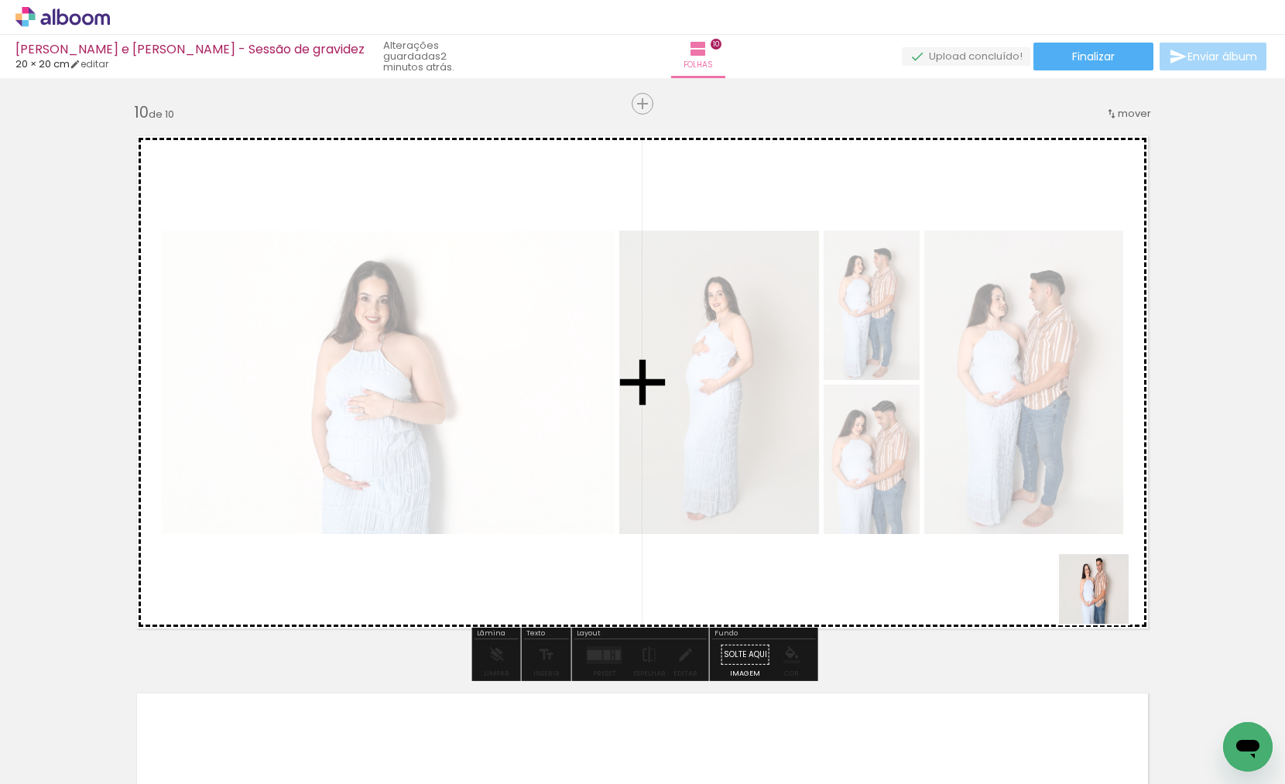
drag, startPoint x: 1167, startPoint y: 674, endPoint x: 1095, endPoint y: 588, distance: 112.1
click at [1095, 588] on quentale-workspace at bounding box center [642, 392] width 1285 height 784
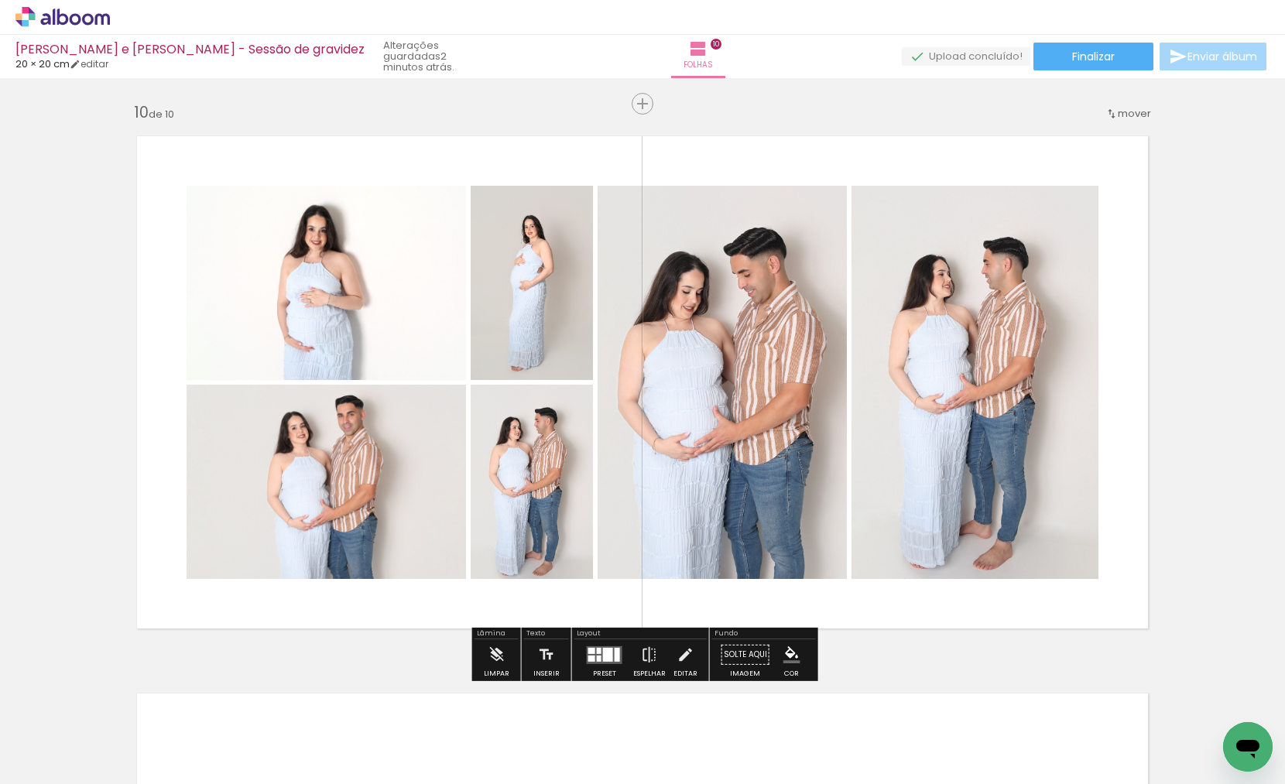
click at [597, 651] on div at bounding box center [599, 650] width 5 height 6
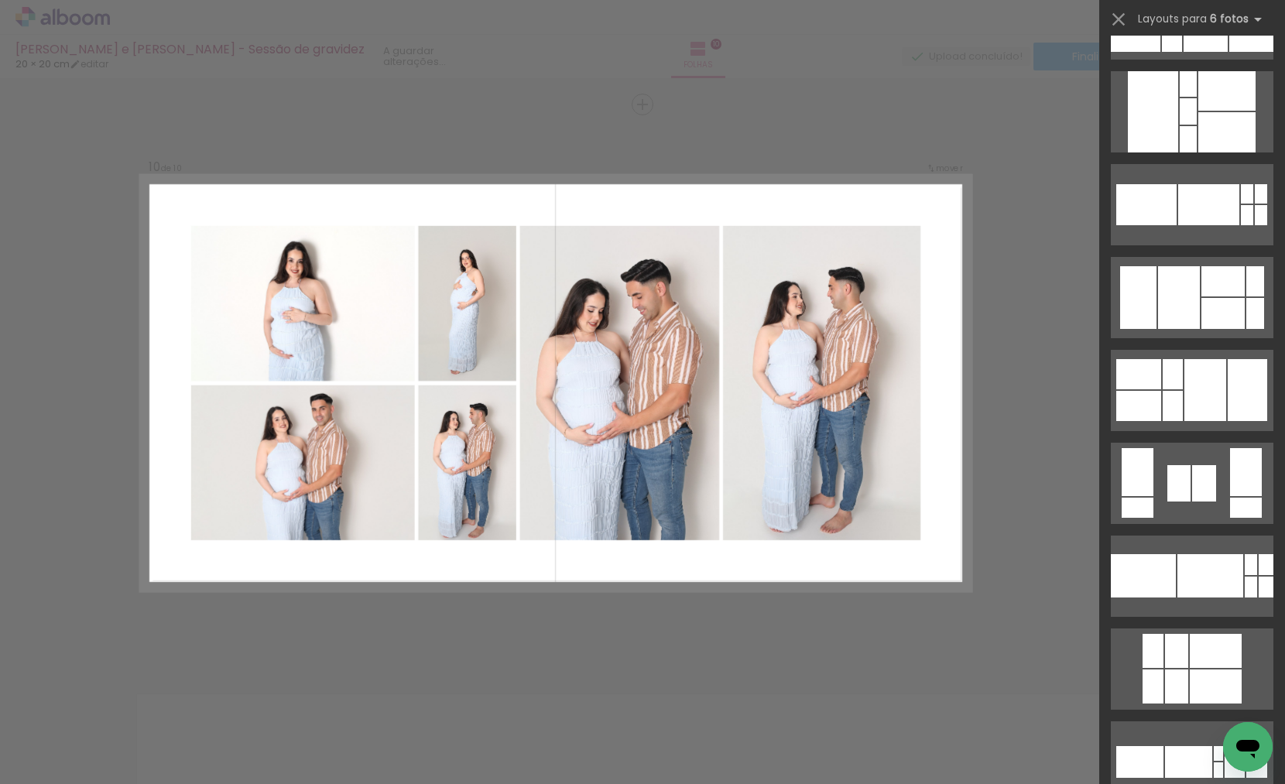
scroll to position [711, 0]
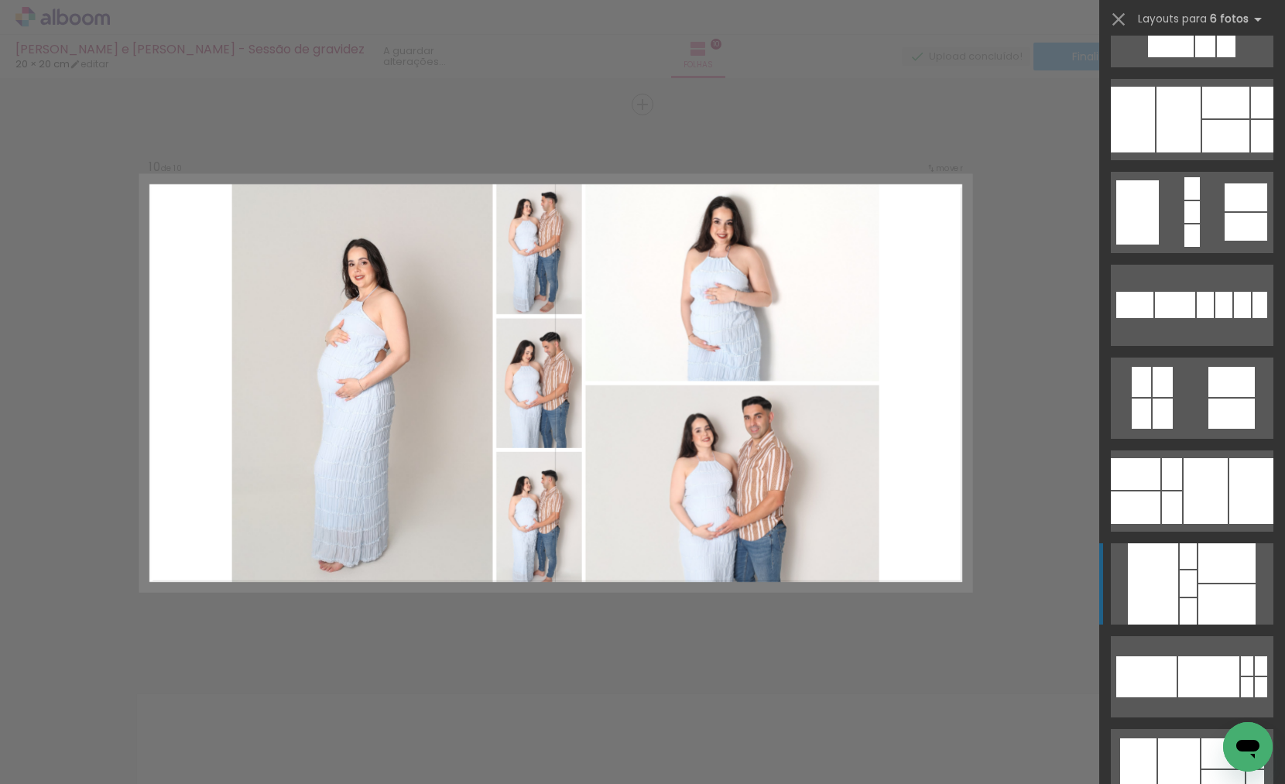
click at [1183, 615] on div at bounding box center [1188, 611] width 17 height 26
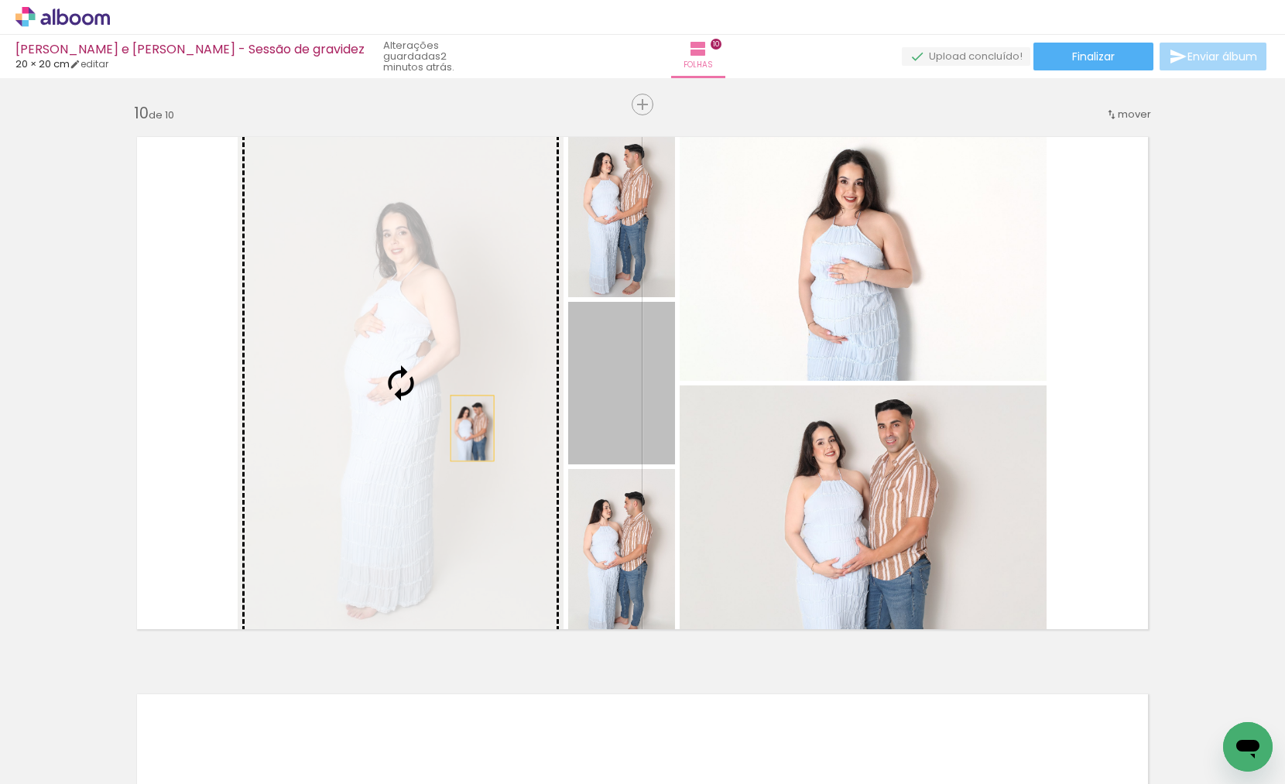
drag, startPoint x: 643, startPoint y: 432, endPoint x: 490, endPoint y: 443, distance: 153.7
click at [0, 0] on slot at bounding box center [0, 0] width 0 height 0
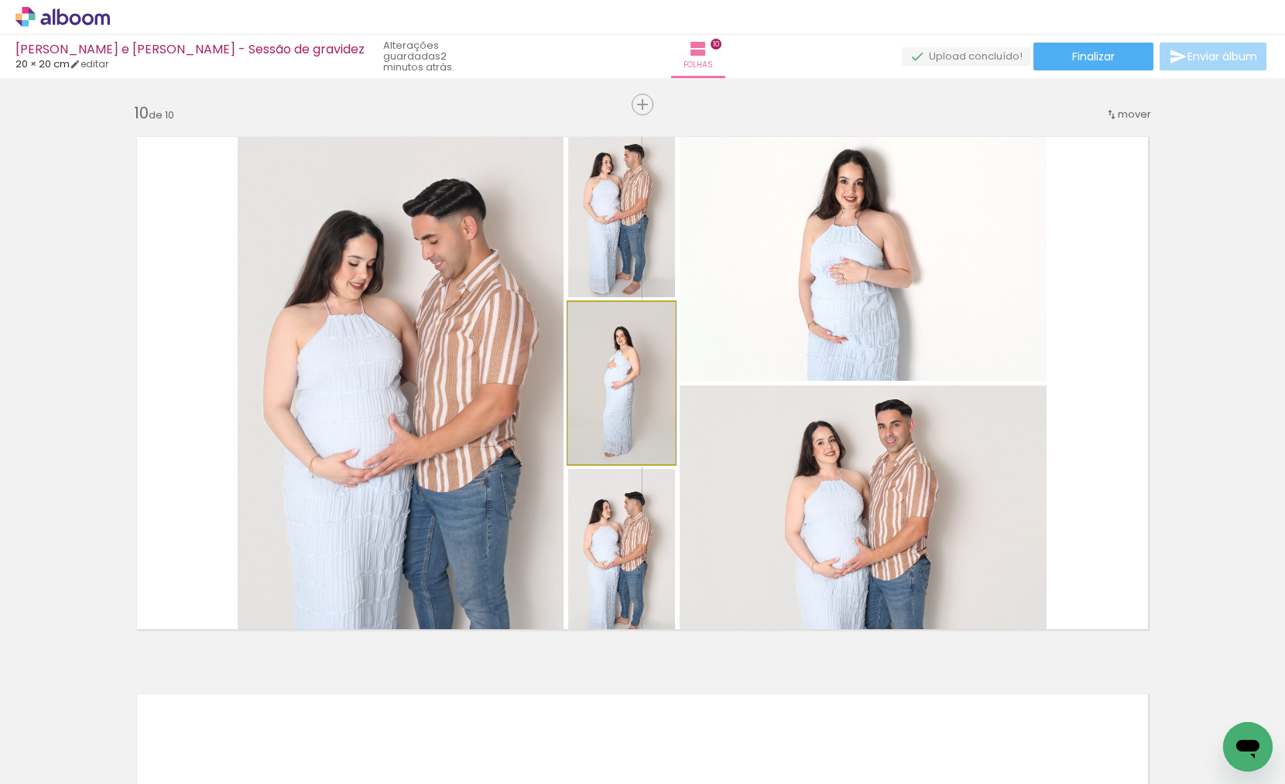
drag, startPoint x: 607, startPoint y: 411, endPoint x: 440, endPoint y: 443, distance: 169.4
click at [0, 0] on slot at bounding box center [0, 0] width 0 height 0
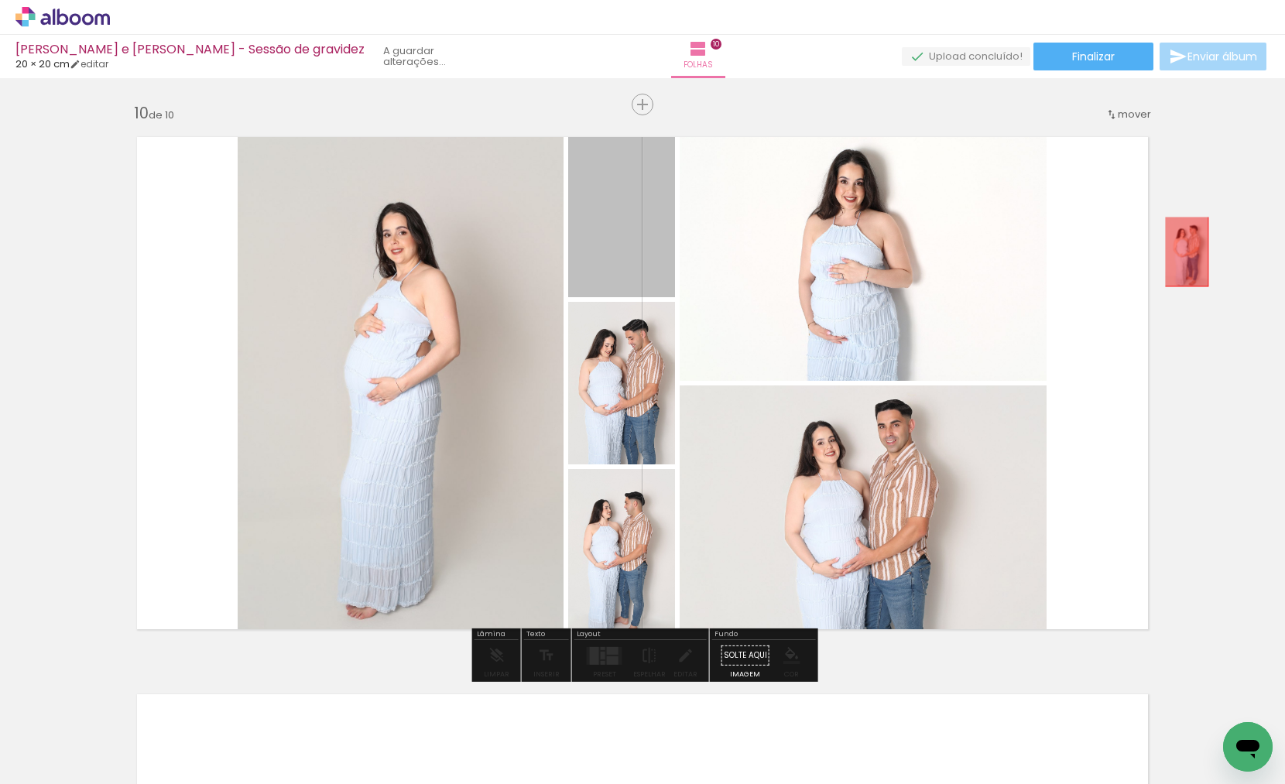
drag, startPoint x: 619, startPoint y: 184, endPoint x: 1201, endPoint y: 255, distance: 586.4
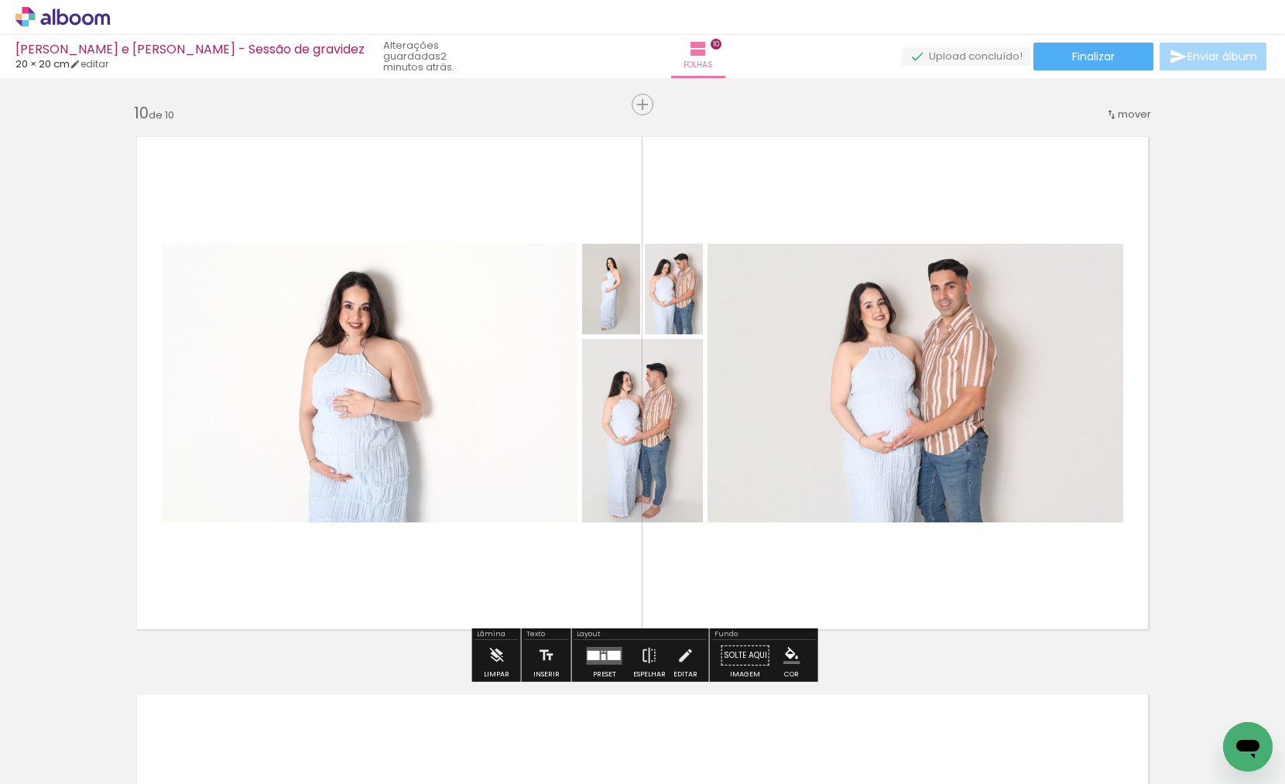
click at [608, 658] on div at bounding box center [614, 654] width 13 height 9
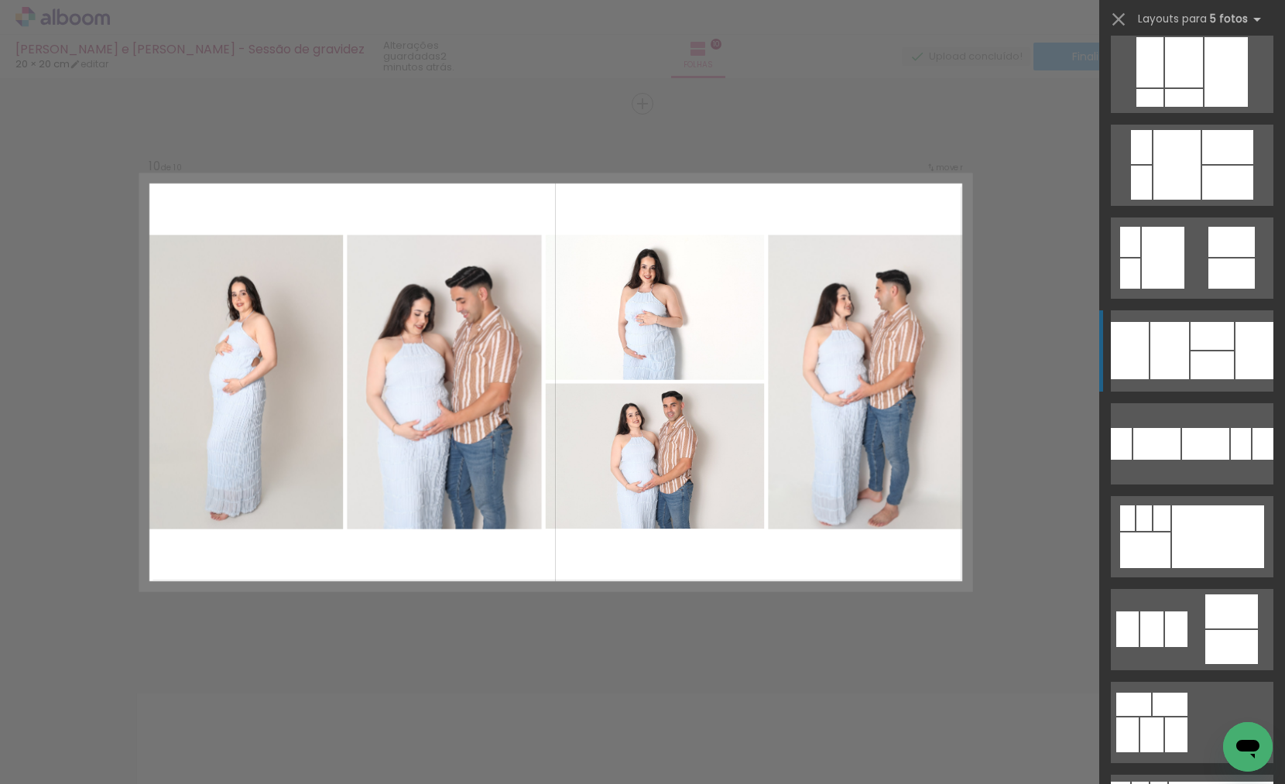
scroll to position [1163, 0]
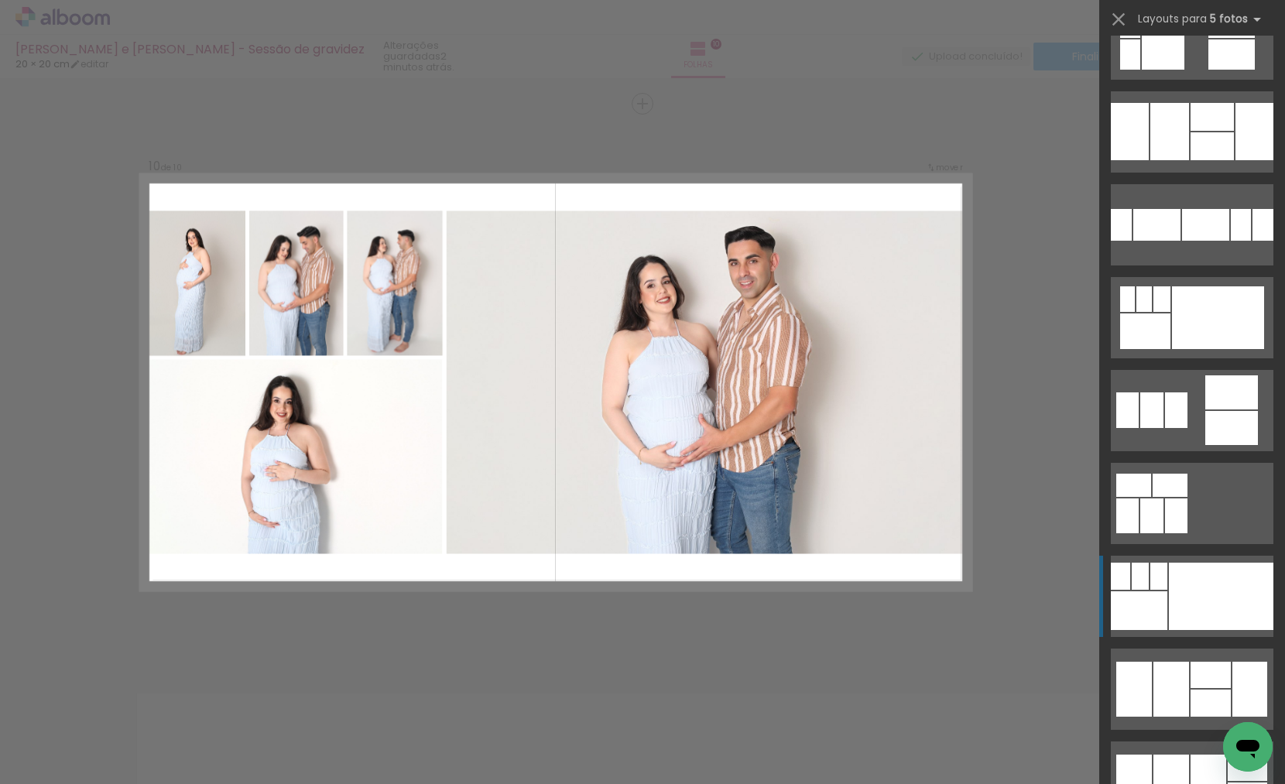
click at [1204, 586] on div at bounding box center [1221, 596] width 105 height 67
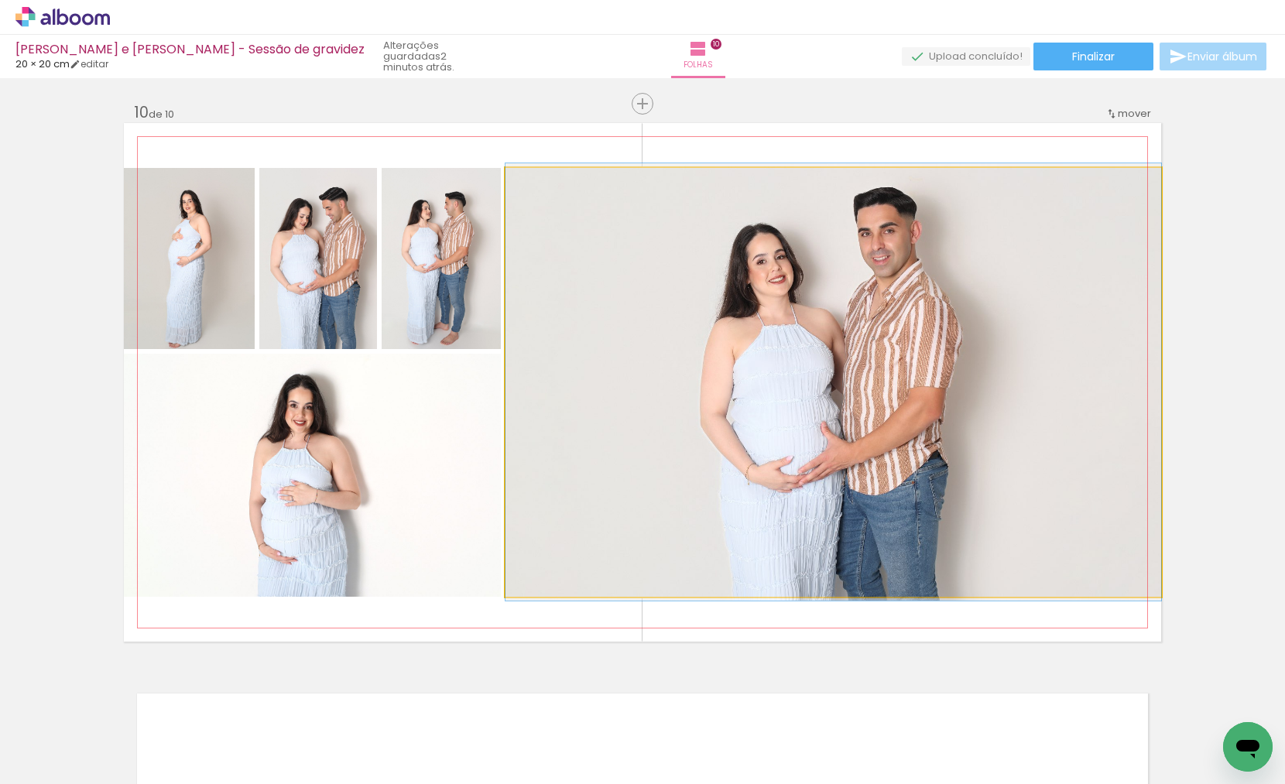
click at [965, 529] on div at bounding box center [833, 381] width 656 height 437
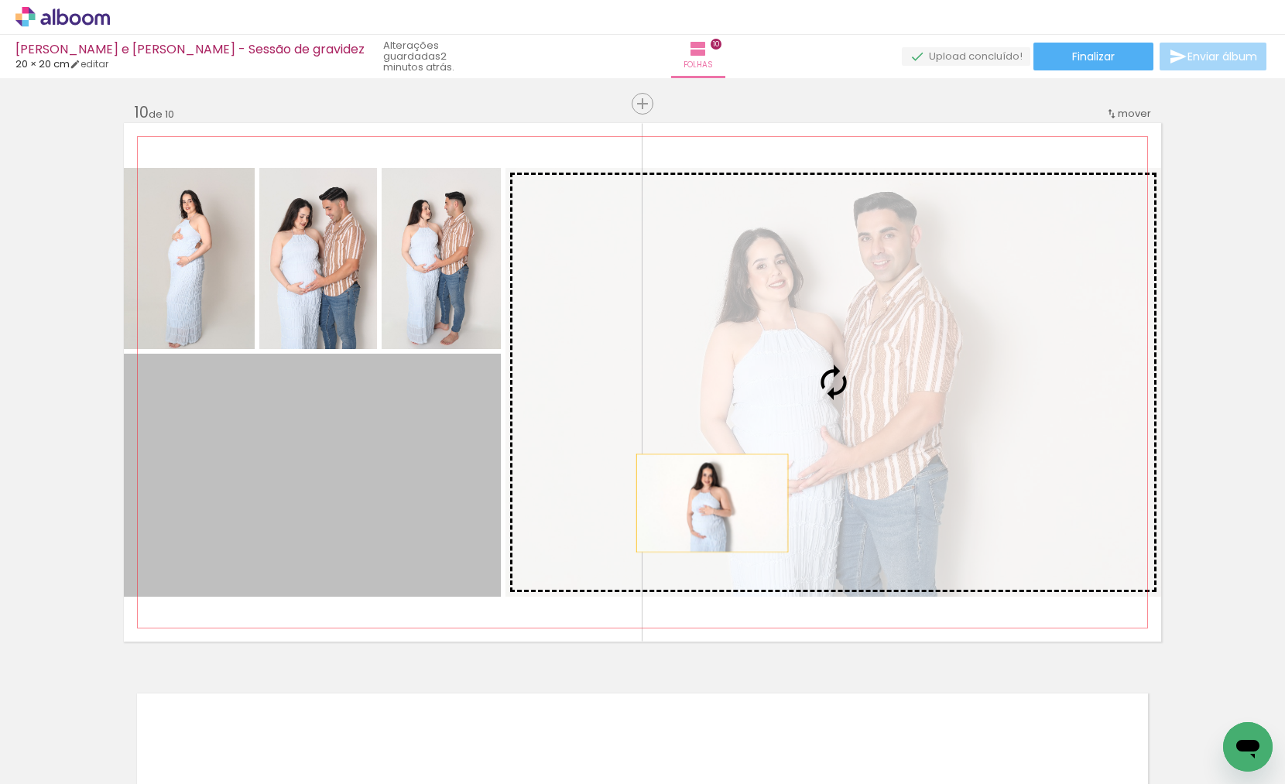
drag, startPoint x: 468, startPoint y: 534, endPoint x: 744, endPoint y: 505, distance: 277.8
click at [0, 0] on slot at bounding box center [0, 0] width 0 height 0
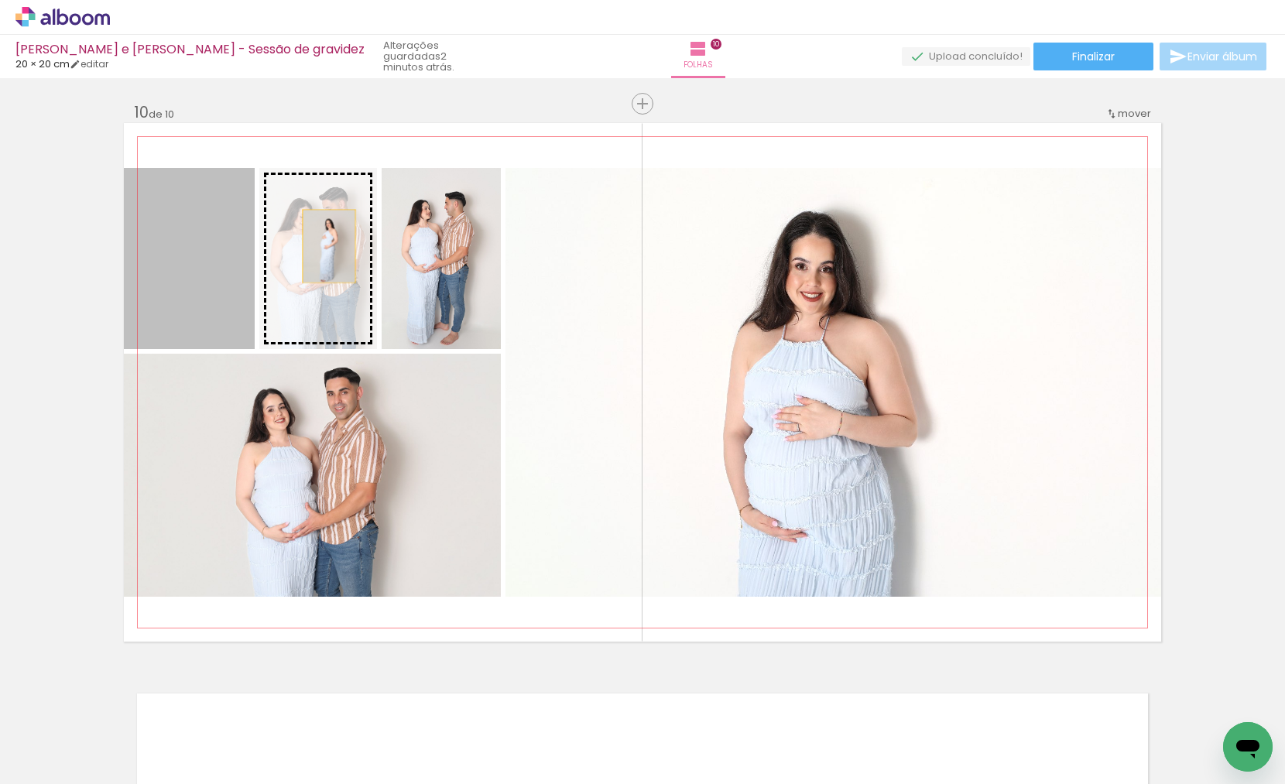
drag, startPoint x: 204, startPoint y: 246, endPoint x: 333, endPoint y: 246, distance: 128.5
click at [0, 0] on slot at bounding box center [0, 0] width 0 height 0
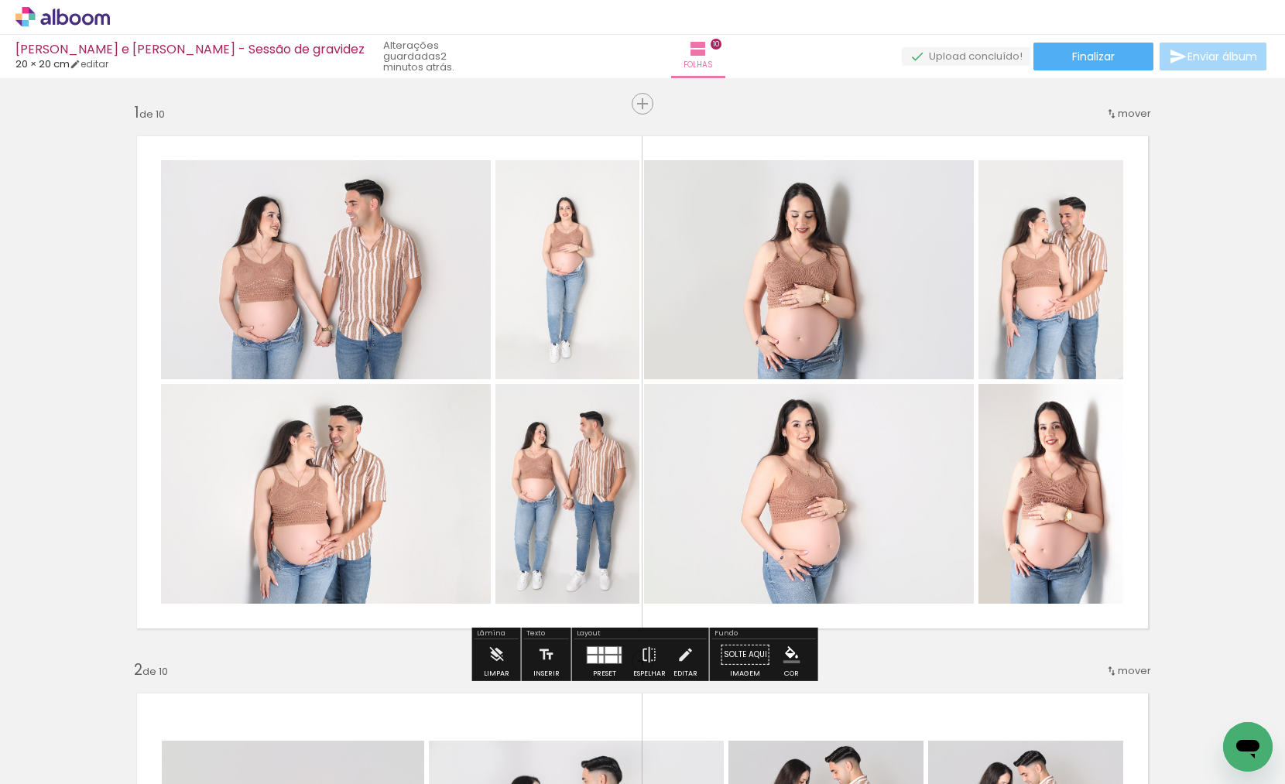
scroll to position [0, 0]
drag, startPoint x: 641, startPoint y: 98, endPoint x: 810, endPoint y: 660, distance: 587.7
click at [652, 99] on span "Inserir folha" at bounding box center [682, 104] width 60 height 10
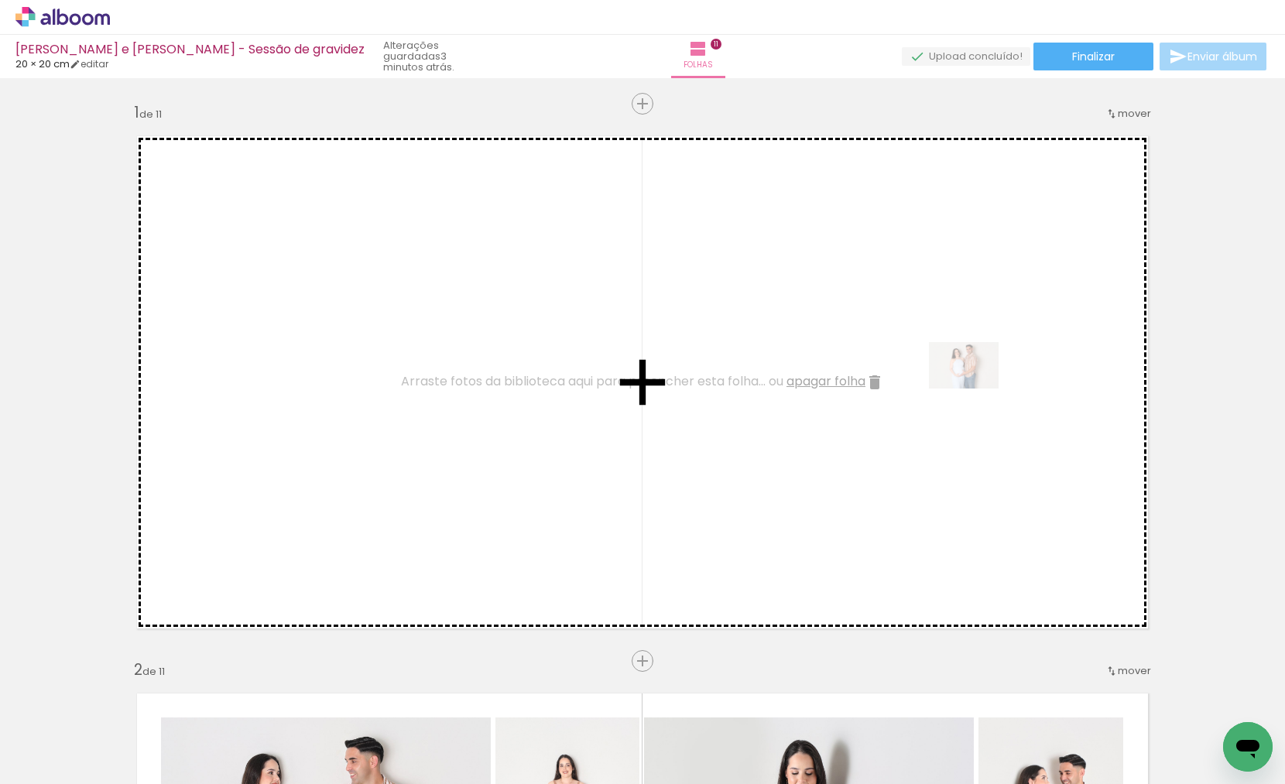
drag, startPoint x: 1209, startPoint y: 722, endPoint x: 975, endPoint y: 389, distance: 407.4
click at [975, 389] on quentale-workspace at bounding box center [642, 392] width 1285 height 784
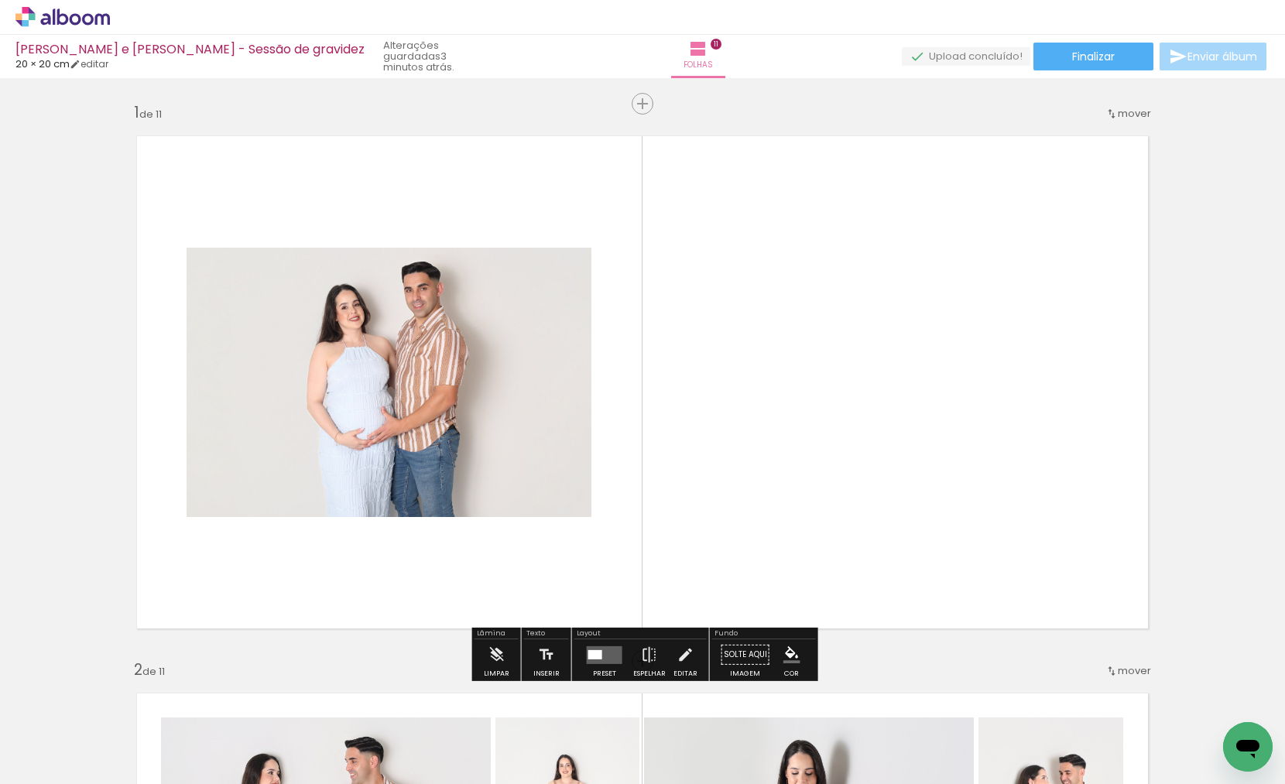
click at [595, 649] on div at bounding box center [595, 653] width 14 height 9
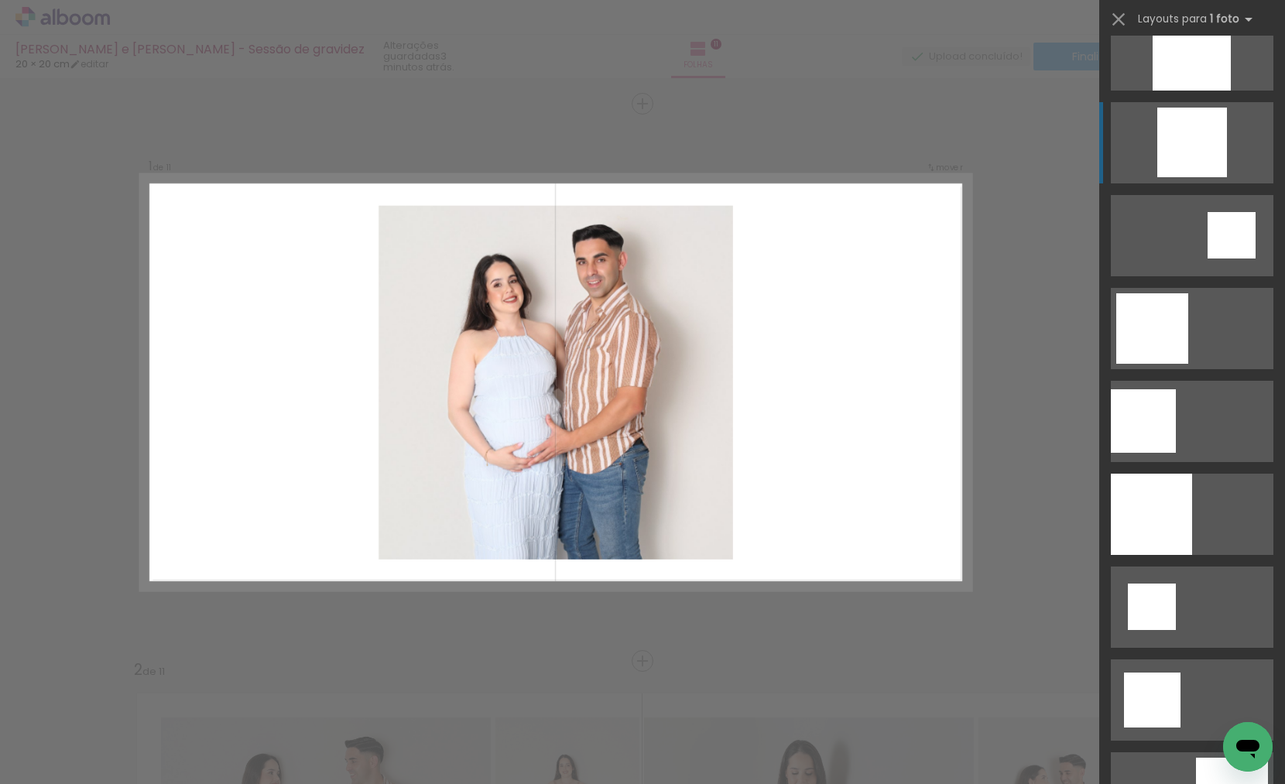
scroll to position [2033, 0]
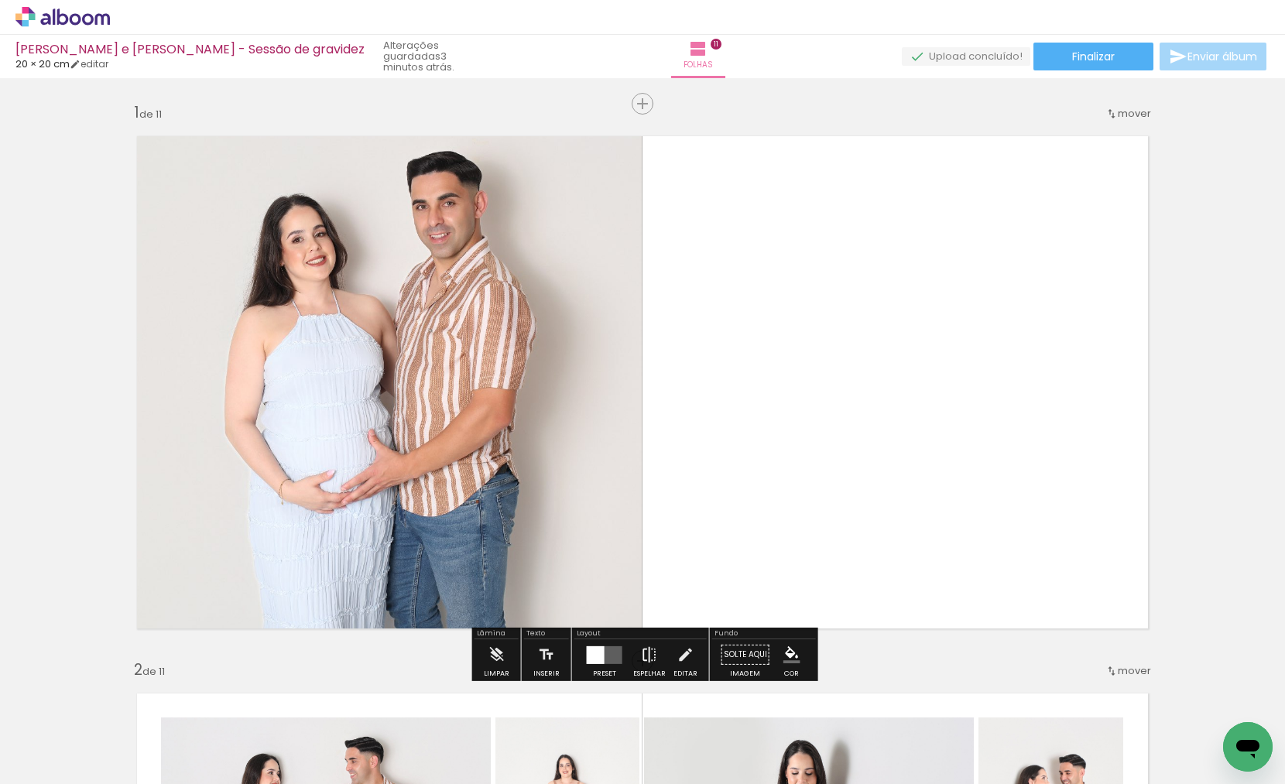
click at [647, 654] on iron-icon at bounding box center [649, 654] width 17 height 31
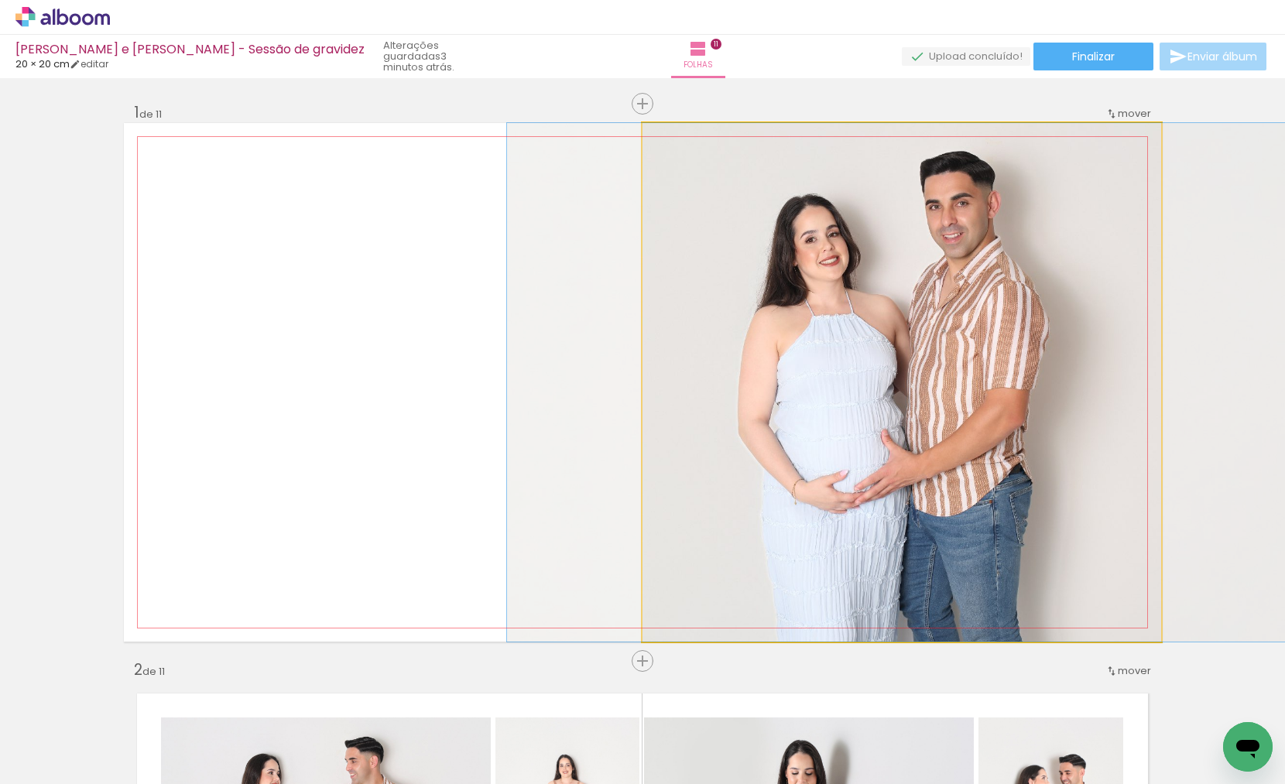
drag, startPoint x: 898, startPoint y: 469, endPoint x: 893, endPoint y: 500, distance: 31.4
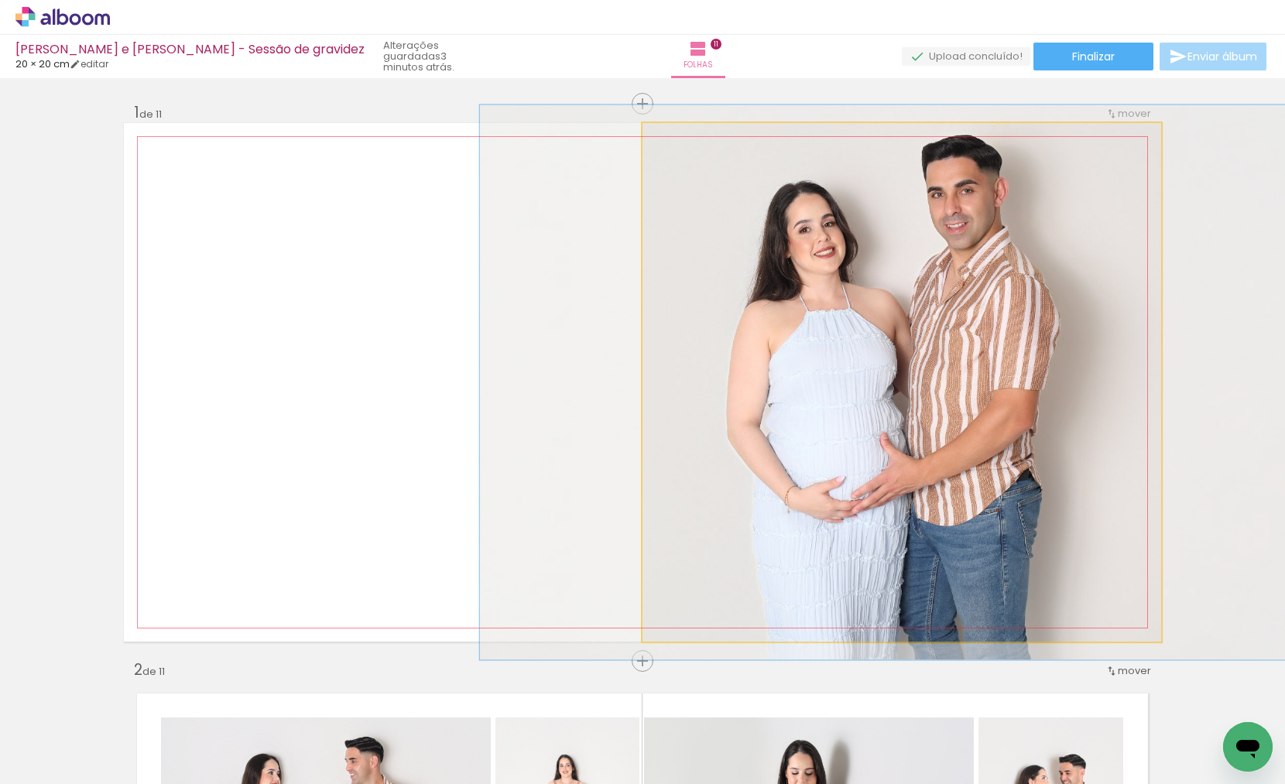
type paper-slider "110"
click at [689, 139] on div at bounding box center [682, 139] width 25 height 25
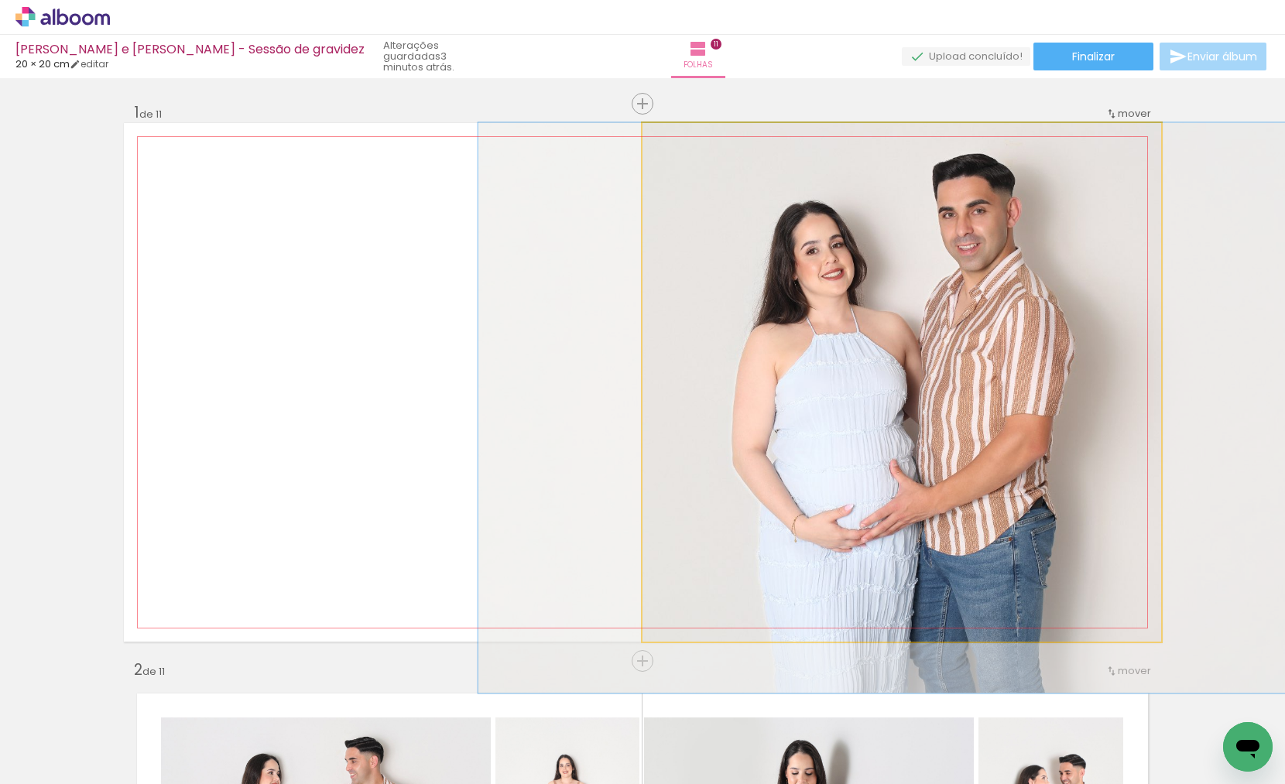
drag, startPoint x: 893, startPoint y: 243, endPoint x: 899, endPoint y: 348, distance: 105.5
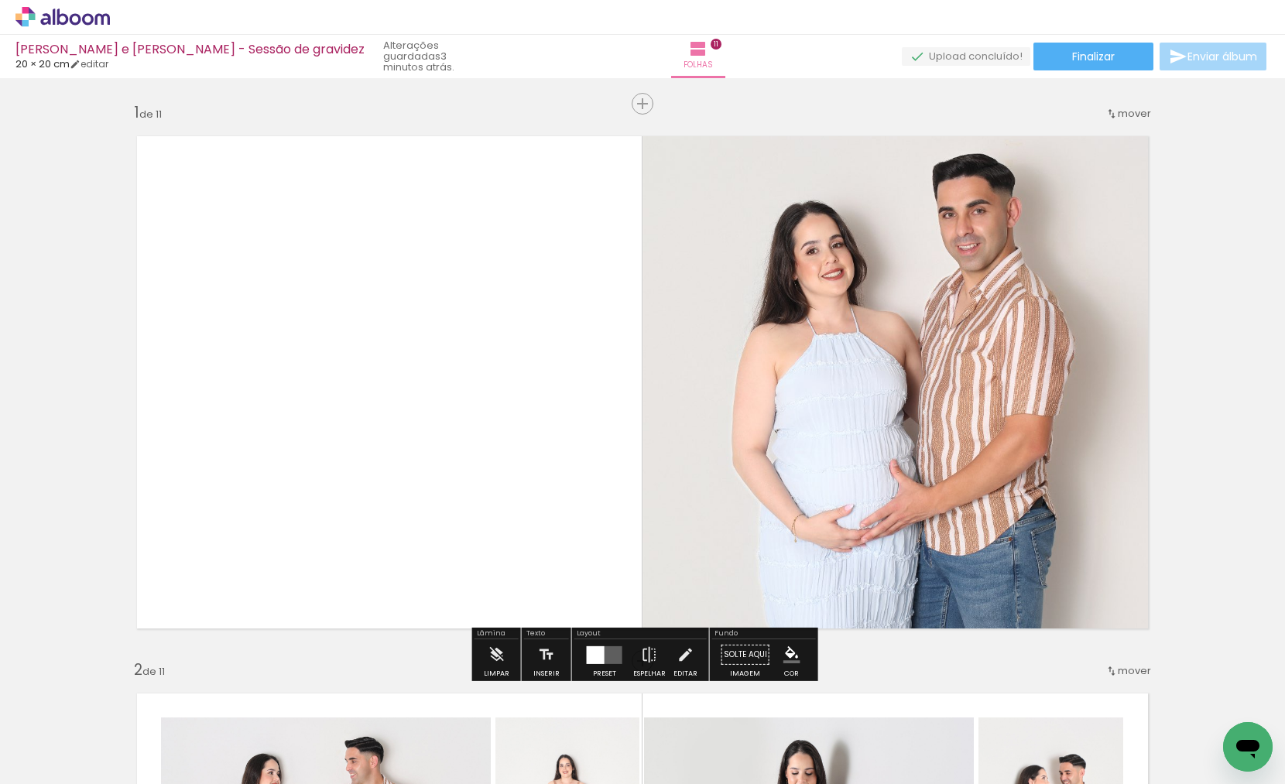
click at [780, 645] on paper-menu-button "#ffebee #ffcdd2 #ef9a9a #e57373 #ef5350 #f44336 #e53935 #d32f2f #c62828 #b71c1c…" at bounding box center [791, 654] width 29 height 29
click at [794, 649] on iron-icon "color picker" at bounding box center [791, 654] width 17 height 17
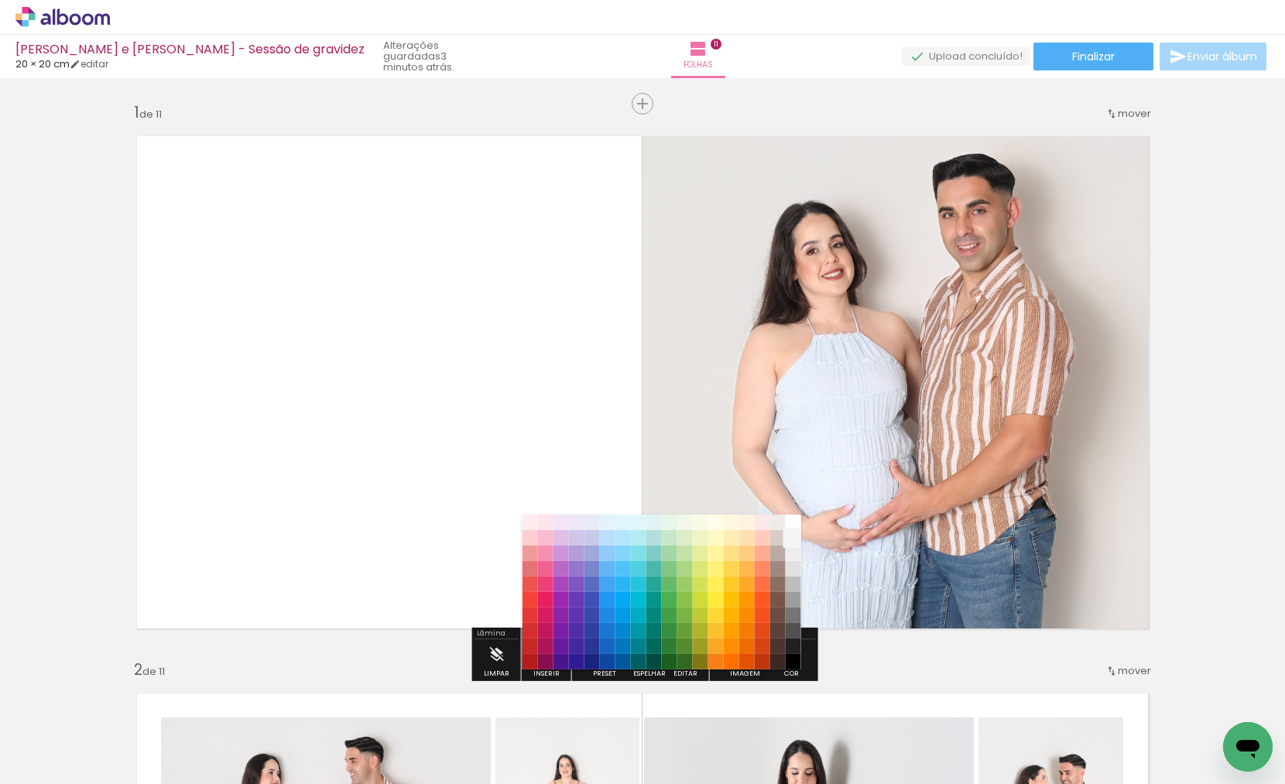
click at [790, 541] on paper-item "#f5f5f5" at bounding box center [792, 536] width 15 height 15
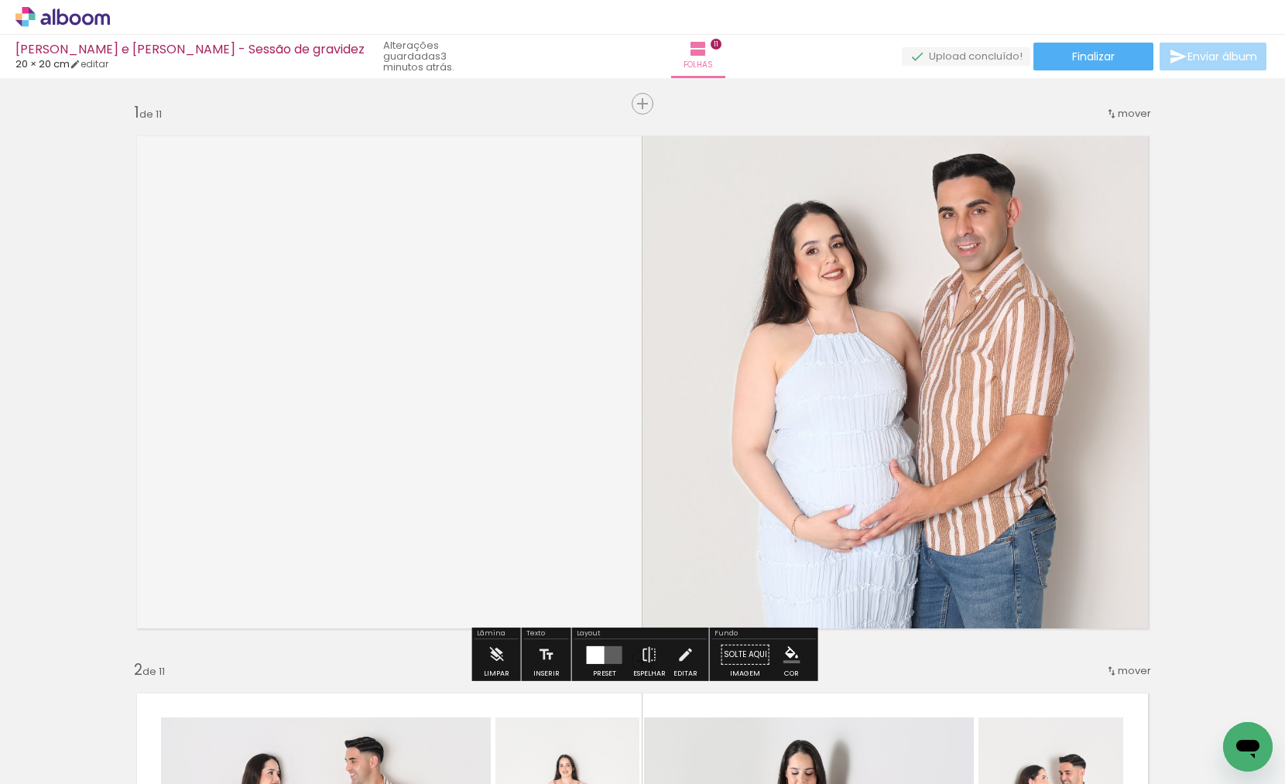
click at [784, 653] on iron-icon "color picker" at bounding box center [791, 654] width 17 height 17
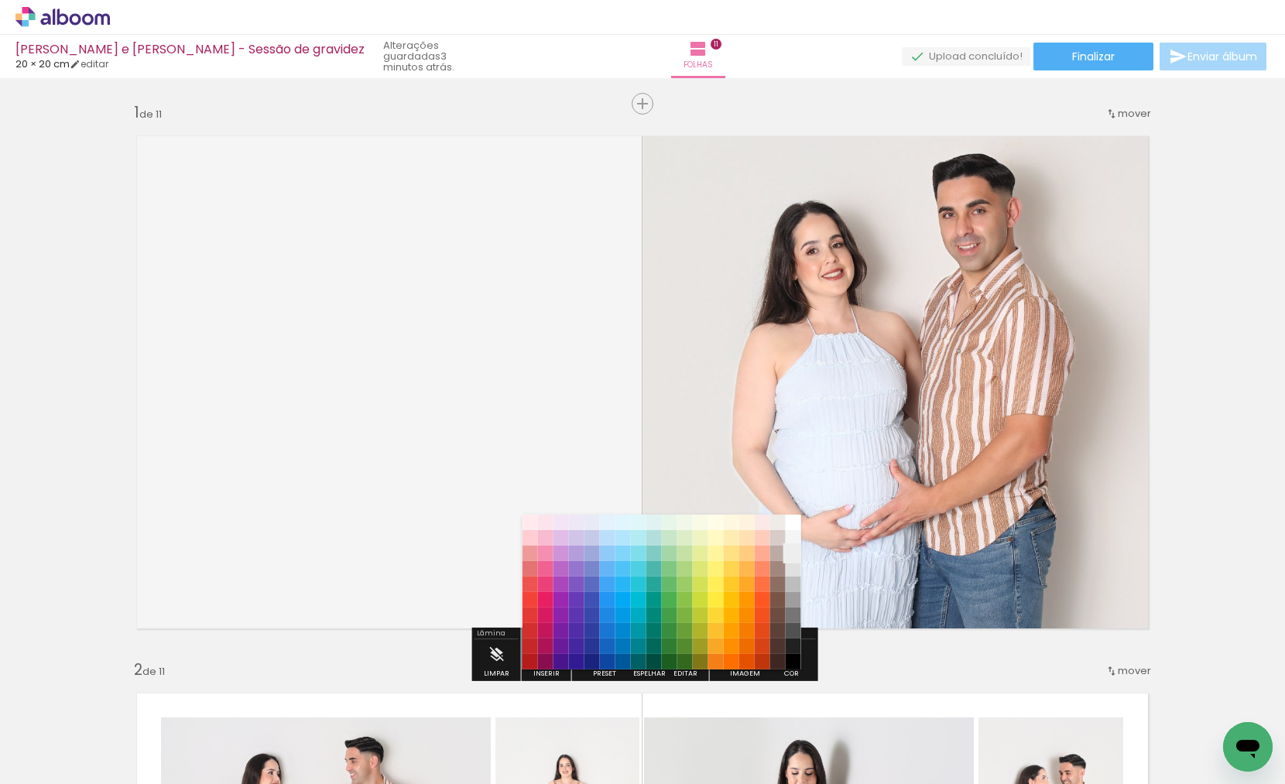
click at [794, 553] on paper-item "#eeeeee" at bounding box center [792, 552] width 15 height 15
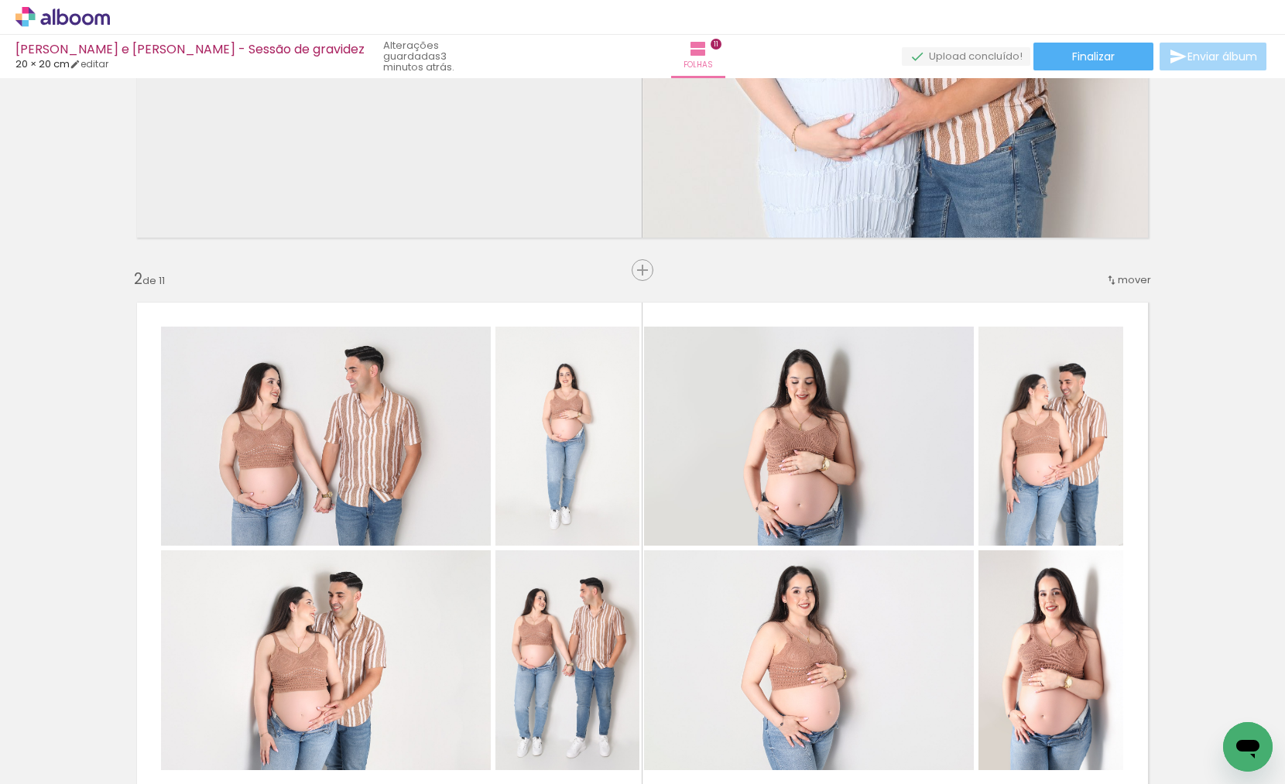
scroll to position [362, 0]
